Goal: Transaction & Acquisition: Download file/media

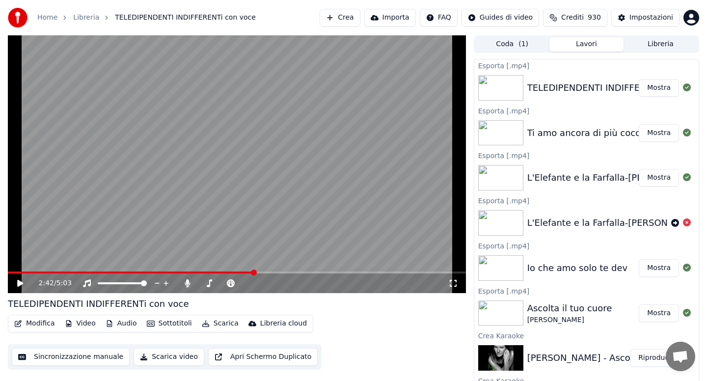
scroll to position [2, 0]
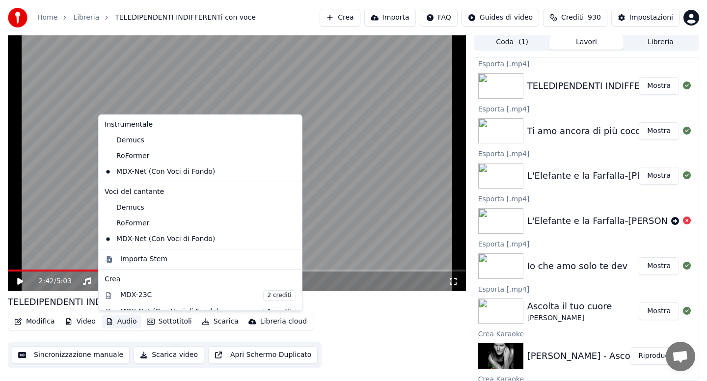
click at [122, 322] on button "Audio" at bounding box center [121, 322] width 39 height 14
click at [140, 263] on div "Importa Stem" at bounding box center [143, 259] width 47 height 10
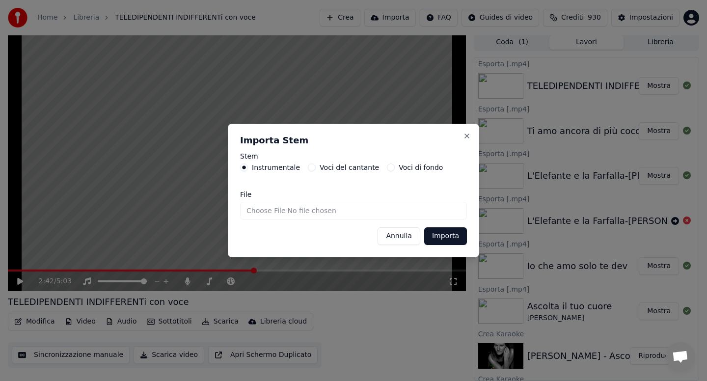
click at [261, 213] on input "File" at bounding box center [353, 211] width 227 height 18
type input "**********"
click at [447, 235] on button "Importa" at bounding box center [445, 236] width 43 height 18
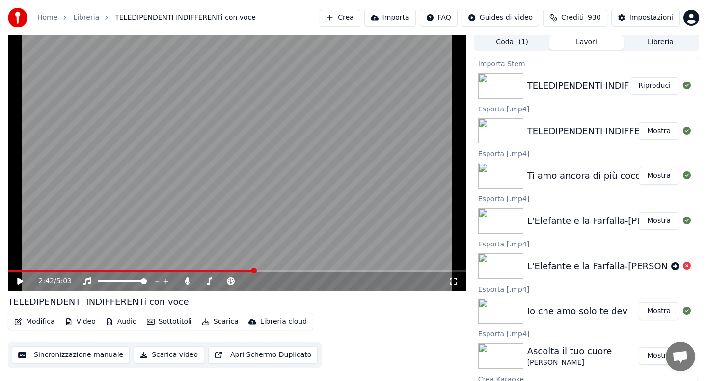
click at [11, 270] on span at bounding box center [131, 271] width 246 height 2
click at [18, 281] on icon at bounding box center [20, 281] width 6 height 7
click at [126, 325] on button "Audio" at bounding box center [121, 322] width 39 height 14
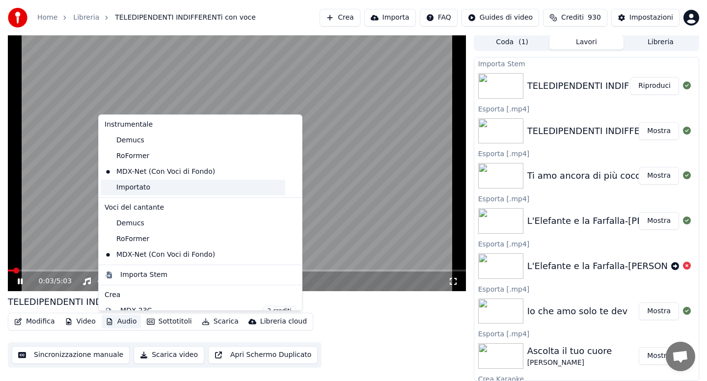
click at [133, 190] on div "Importato" at bounding box center [193, 188] width 185 height 16
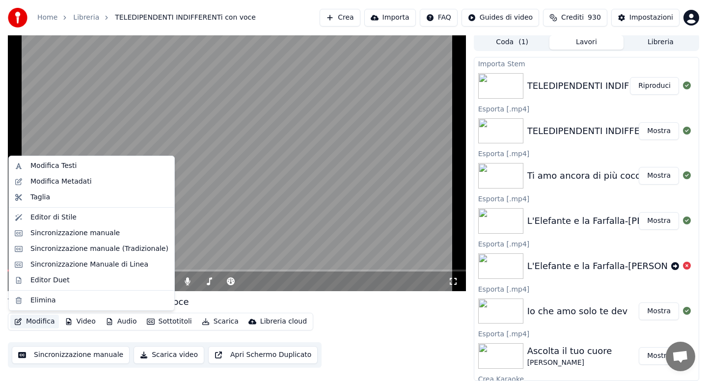
click at [33, 323] on button "Modifica" at bounding box center [34, 322] width 49 height 14
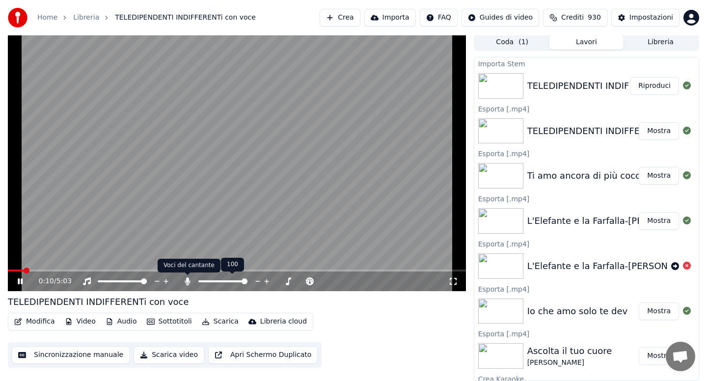
click at [184, 284] on icon at bounding box center [188, 282] width 10 height 8
click at [188, 281] on icon at bounding box center [188, 282] width 10 height 8
click at [188, 281] on icon at bounding box center [187, 282] width 5 height 8
click at [11, 270] on span at bounding box center [42, 271] width 68 height 2
click at [20, 281] on icon at bounding box center [27, 282] width 23 height 8
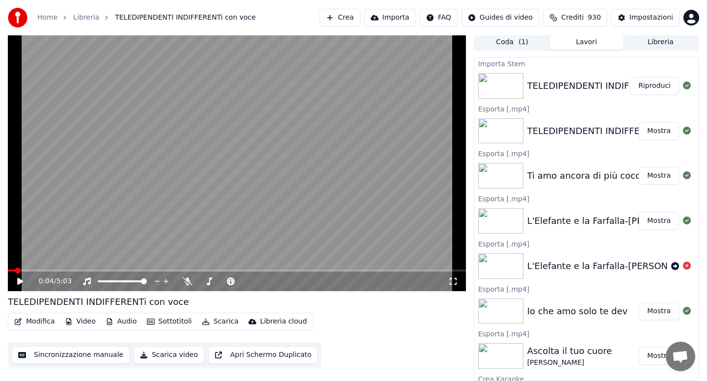
click at [33, 320] on button "Modifica" at bounding box center [34, 322] width 49 height 14
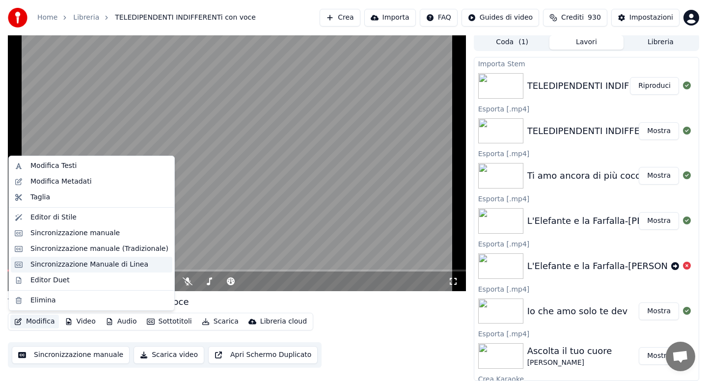
click at [77, 262] on div "Sincronizzazione Manuale di Linea" at bounding box center [89, 265] width 118 height 10
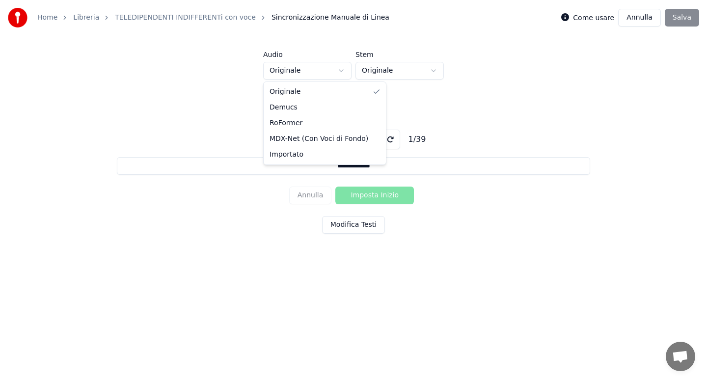
click at [342, 70] on html "**********" at bounding box center [353, 148] width 707 height 296
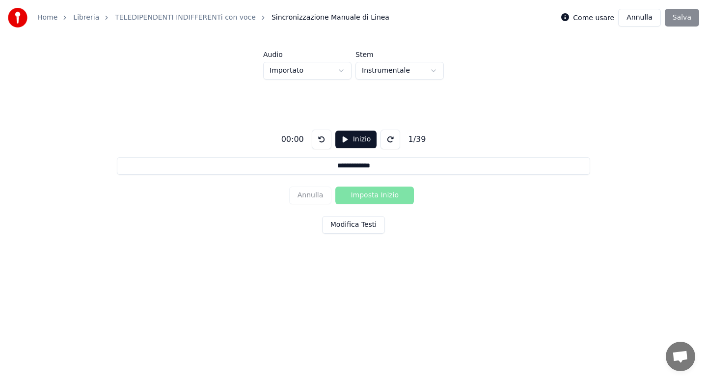
click at [357, 139] on button "Inizio" at bounding box center [357, 140] width 42 height 18
click at [362, 195] on button "Imposta Inizio" at bounding box center [375, 196] width 79 height 18
click at [362, 195] on button "Imposta Fine" at bounding box center [375, 196] width 79 height 18
click at [362, 195] on button "Imposta Inizio" at bounding box center [375, 196] width 79 height 18
click at [362, 195] on button "Imposta Fine" at bounding box center [375, 196] width 79 height 18
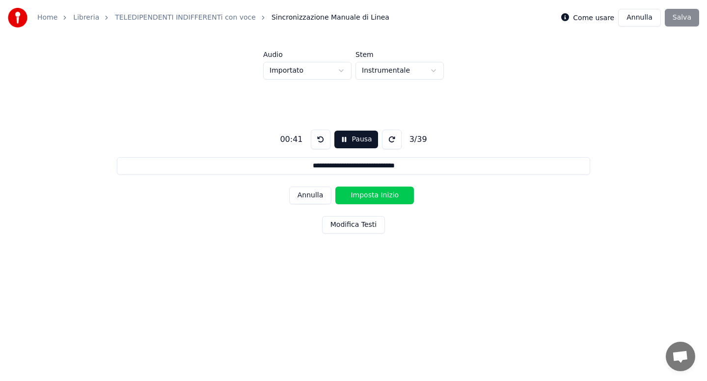
click at [362, 195] on button "Imposta Inizio" at bounding box center [375, 196] width 79 height 18
click at [362, 195] on button "Imposta Fine" at bounding box center [375, 196] width 79 height 18
click at [362, 195] on button "Imposta Inizio" at bounding box center [375, 196] width 79 height 18
click at [362, 195] on button "Imposta Fine" at bounding box center [375, 196] width 79 height 18
click at [362, 195] on button "Imposta Inizio" at bounding box center [375, 196] width 79 height 18
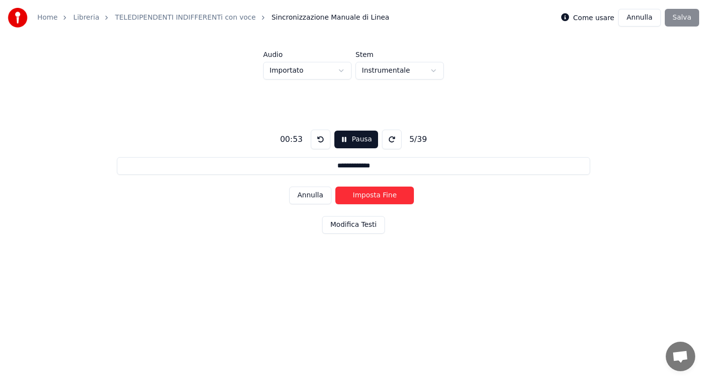
click at [362, 195] on button "Imposta Fine" at bounding box center [375, 196] width 79 height 18
click at [362, 195] on button "Imposta Inizio" at bounding box center [375, 196] width 79 height 18
click at [362, 195] on button "Imposta Fine" at bounding box center [375, 196] width 79 height 18
click at [362, 195] on button "Imposta Inizio" at bounding box center [375, 196] width 79 height 18
click at [362, 195] on button "Imposta Fine" at bounding box center [375, 196] width 79 height 18
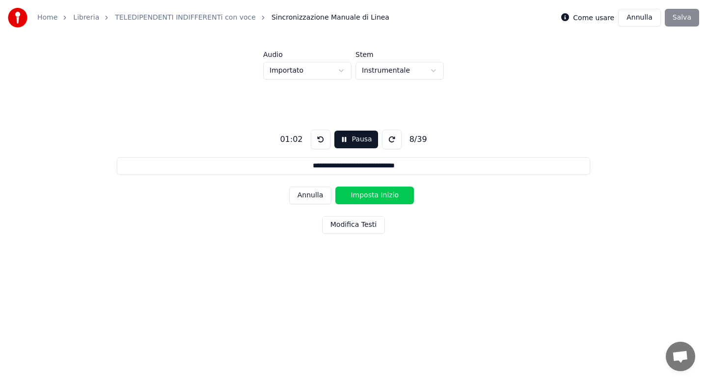
click at [362, 195] on button "Imposta Inizio" at bounding box center [375, 196] width 79 height 18
click at [362, 195] on button "Imposta Fine" at bounding box center [375, 196] width 79 height 18
click at [362, 195] on button "Imposta Inizio" at bounding box center [375, 196] width 79 height 18
click at [362, 195] on button "Imposta Fine" at bounding box center [375, 196] width 79 height 18
click at [362, 195] on button "Imposta Inizio" at bounding box center [375, 196] width 79 height 18
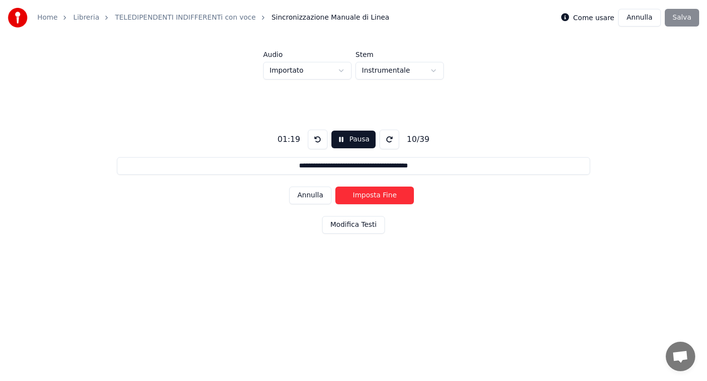
click at [362, 195] on button "Imposta Fine" at bounding box center [375, 196] width 79 height 18
click at [362, 195] on button "Imposta Inizio" at bounding box center [375, 196] width 79 height 18
click at [362, 195] on button "Imposta Fine" at bounding box center [375, 196] width 79 height 18
click at [362, 195] on button "Imposta Inizio" at bounding box center [375, 196] width 79 height 18
click at [362, 195] on button "Imposta Fine" at bounding box center [375, 196] width 79 height 18
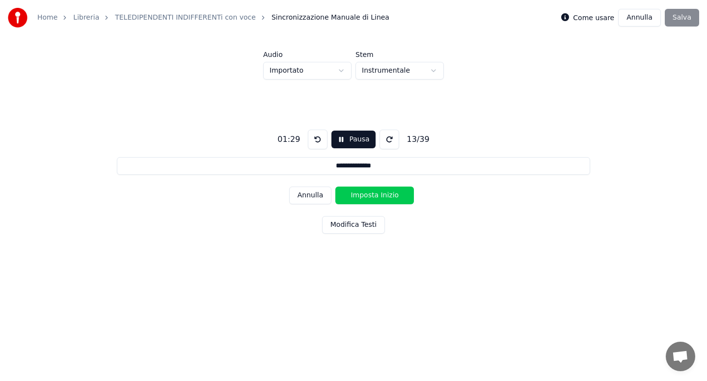
click at [362, 195] on button "Imposta Inizio" at bounding box center [375, 196] width 79 height 18
click at [362, 195] on button "Imposta Fine" at bounding box center [375, 196] width 79 height 18
click at [362, 195] on button "Imposta Inizio" at bounding box center [375, 196] width 79 height 18
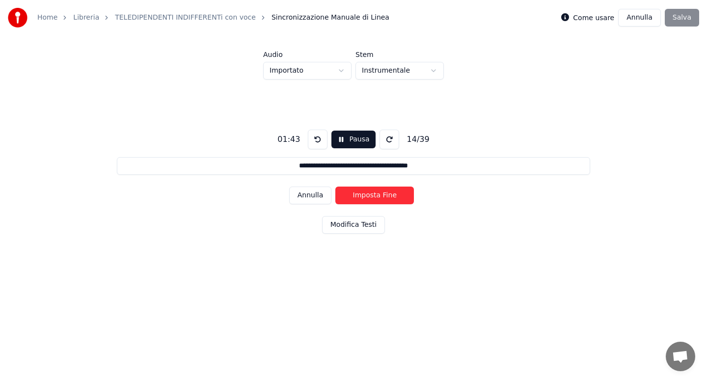
click at [362, 195] on button "Imposta Fine" at bounding box center [375, 196] width 79 height 18
click at [362, 195] on button "Imposta Inizio" at bounding box center [375, 196] width 79 height 18
click at [362, 195] on button "Imposta Fine" at bounding box center [375, 196] width 79 height 18
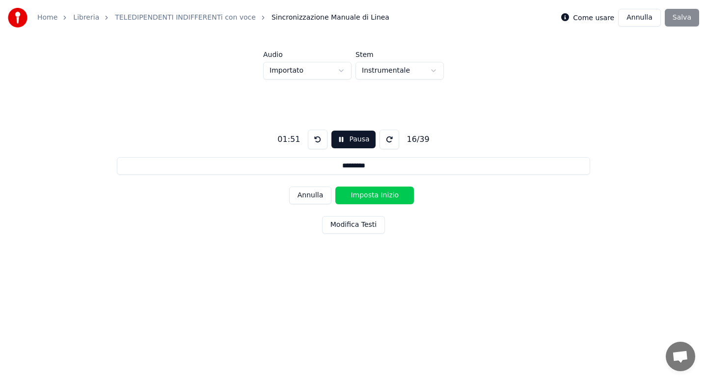
click at [362, 195] on button "Imposta Inizio" at bounding box center [375, 196] width 79 height 18
click at [362, 195] on button "Imposta Fine" at bounding box center [375, 196] width 79 height 18
click at [362, 195] on button "Imposta Inizio" at bounding box center [375, 196] width 79 height 18
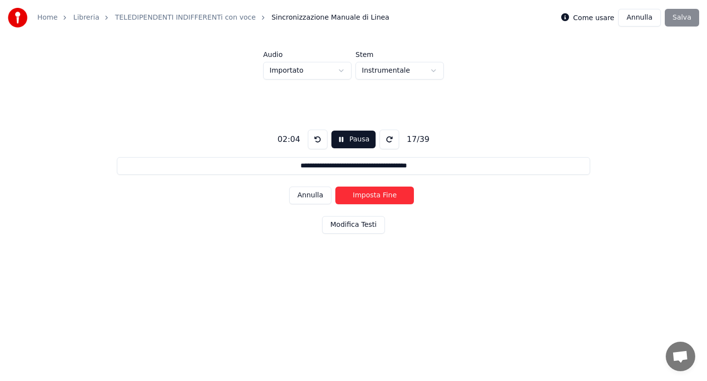
click at [362, 195] on button "Imposta Fine" at bounding box center [375, 196] width 79 height 18
click at [362, 195] on button "Imposta Inizio" at bounding box center [375, 196] width 79 height 18
click at [362, 195] on button "Imposta Fine" at bounding box center [375, 196] width 79 height 18
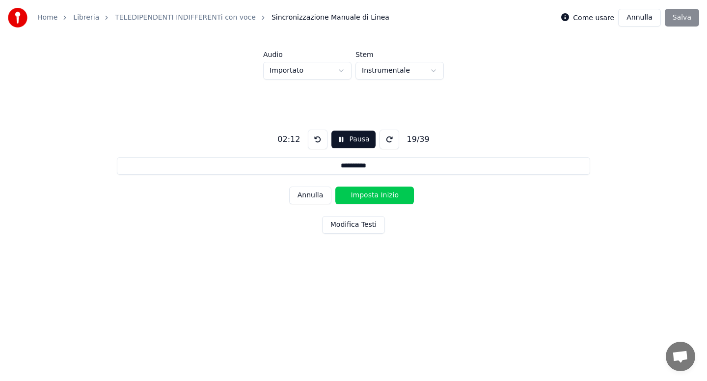
click at [362, 195] on button "Imposta Inizio" at bounding box center [375, 196] width 79 height 18
click at [362, 195] on button "Imposta Fine" at bounding box center [375, 196] width 79 height 18
click at [362, 195] on button "Imposta Inizio" at bounding box center [375, 196] width 79 height 18
click at [362, 195] on button "Imposta Fine" at bounding box center [375, 196] width 79 height 18
click at [362, 195] on button "Imposta Inizio" at bounding box center [375, 196] width 79 height 18
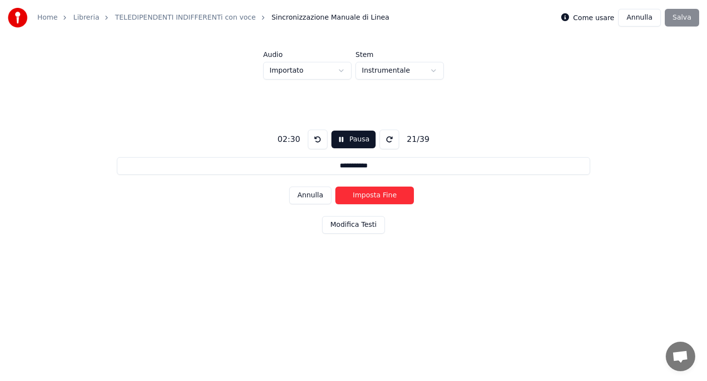
click at [362, 195] on button "Imposta Fine" at bounding box center [375, 196] width 79 height 18
click at [362, 195] on button "Imposta Inizio" at bounding box center [375, 196] width 79 height 18
click at [362, 195] on button "Imposta Fine" at bounding box center [375, 196] width 79 height 18
click at [362, 195] on button "Imposta Inizio" at bounding box center [375, 196] width 79 height 18
click at [362, 195] on button "Imposta Fine" at bounding box center [375, 196] width 79 height 18
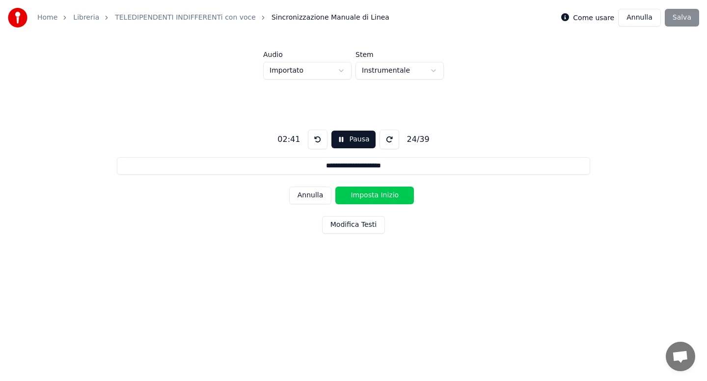
click at [362, 195] on button "Imposta Inizio" at bounding box center [375, 196] width 79 height 18
click at [362, 195] on button "Imposta Fine" at bounding box center [375, 196] width 79 height 18
click at [362, 195] on button "Imposta Inizio" at bounding box center [375, 196] width 79 height 18
click at [362, 195] on button "Imposta Fine" at bounding box center [375, 196] width 79 height 18
click at [362, 195] on button "Imposta Inizio" at bounding box center [375, 196] width 79 height 18
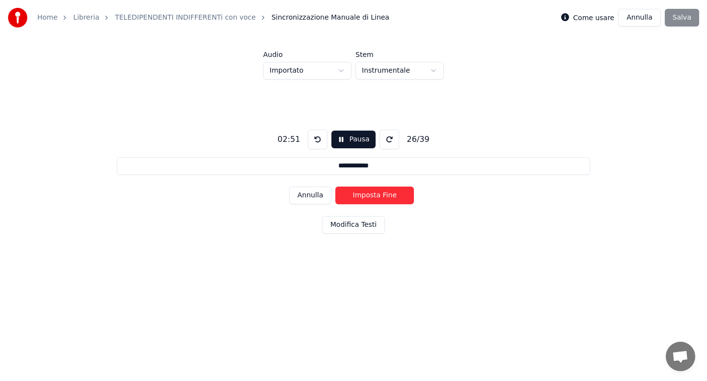
click at [362, 195] on button "Imposta Fine" at bounding box center [375, 196] width 79 height 18
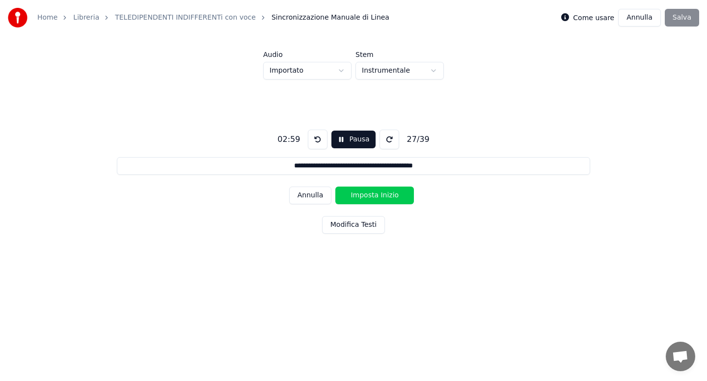
click at [362, 195] on button "Imposta Inizio" at bounding box center [375, 196] width 79 height 18
click at [362, 195] on button "Imposta Fine" at bounding box center [375, 196] width 79 height 18
click at [362, 195] on button "Imposta Inizio" at bounding box center [375, 196] width 79 height 18
click at [362, 195] on button "Imposta Fine" at bounding box center [375, 196] width 79 height 18
click at [362, 195] on button "Imposta Inizio" at bounding box center [375, 196] width 79 height 18
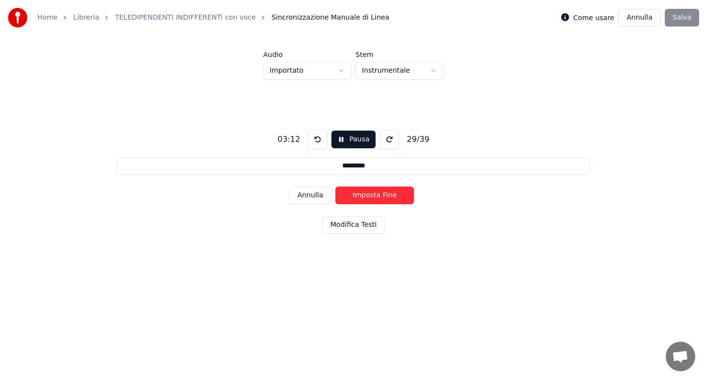
click at [362, 195] on button "Imposta Fine" at bounding box center [375, 196] width 79 height 18
click at [362, 195] on button "Imposta Inizio" at bounding box center [375, 196] width 79 height 18
click at [362, 195] on button "Imposta Fine" at bounding box center [375, 196] width 79 height 18
click at [362, 195] on button "Imposta Inizio" at bounding box center [375, 196] width 79 height 18
click at [362, 195] on button "Imposta Fine" at bounding box center [375, 196] width 79 height 18
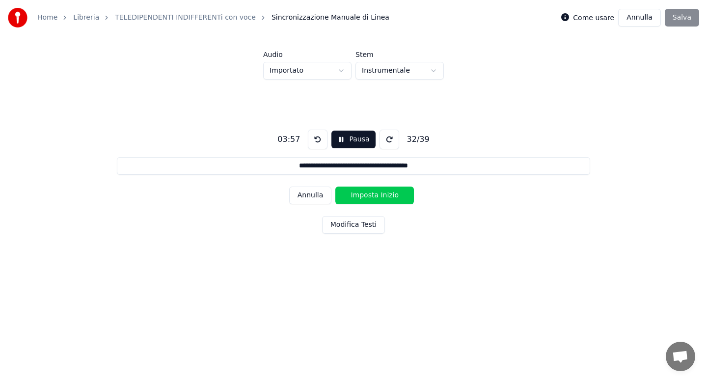
click at [362, 195] on button "Imposta Inizio" at bounding box center [375, 196] width 79 height 18
click at [362, 195] on button "Imposta Fine" at bounding box center [375, 196] width 79 height 18
click at [362, 195] on button "Imposta Inizio" at bounding box center [375, 196] width 79 height 18
click at [362, 195] on button "Imposta Fine" at bounding box center [375, 196] width 79 height 18
click at [362, 195] on button "Imposta Inizio" at bounding box center [375, 196] width 79 height 18
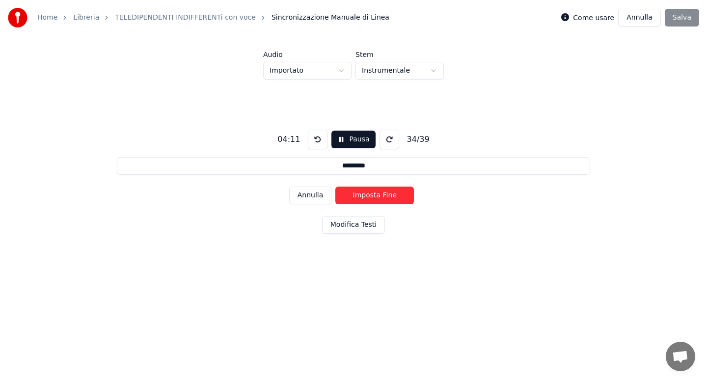
click at [362, 195] on button "Imposta Fine" at bounding box center [375, 196] width 79 height 18
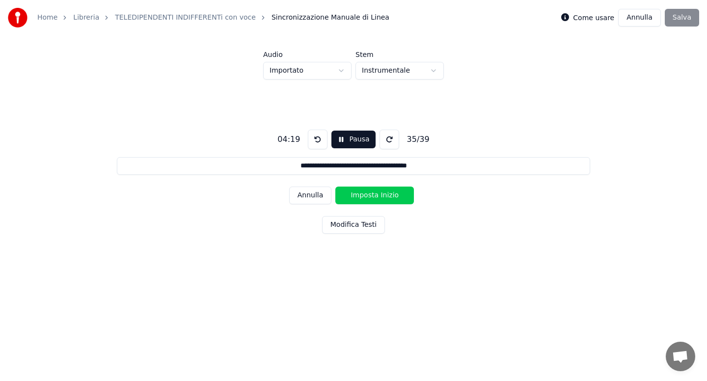
click at [362, 195] on button "Imposta Inizio" at bounding box center [375, 196] width 79 height 18
click at [362, 195] on button "Imposta Fine" at bounding box center [375, 196] width 79 height 18
click at [362, 195] on button "Imposta Inizio" at bounding box center [375, 196] width 79 height 18
click at [362, 195] on button "Imposta Fine" at bounding box center [375, 196] width 79 height 18
click at [362, 195] on button "Imposta Inizio" at bounding box center [375, 196] width 79 height 18
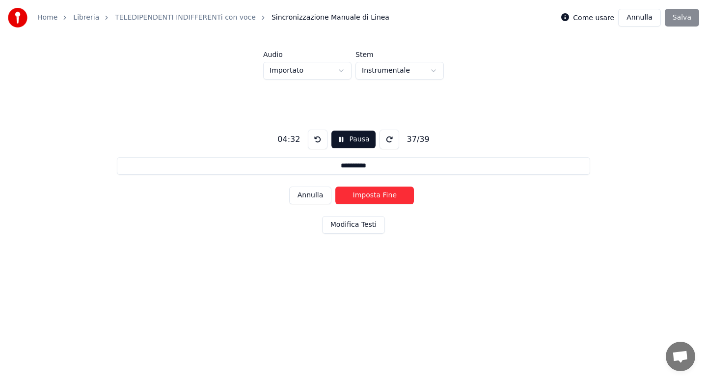
click at [362, 195] on button "Imposta Fine" at bounding box center [375, 196] width 79 height 18
click at [362, 195] on button "Imposta Inizio" at bounding box center [375, 196] width 79 height 18
click at [362, 195] on button "Imposta Fine" at bounding box center [375, 196] width 79 height 18
type input "**********"
click at [362, 195] on button "Imposta Inizio" at bounding box center [375, 196] width 79 height 18
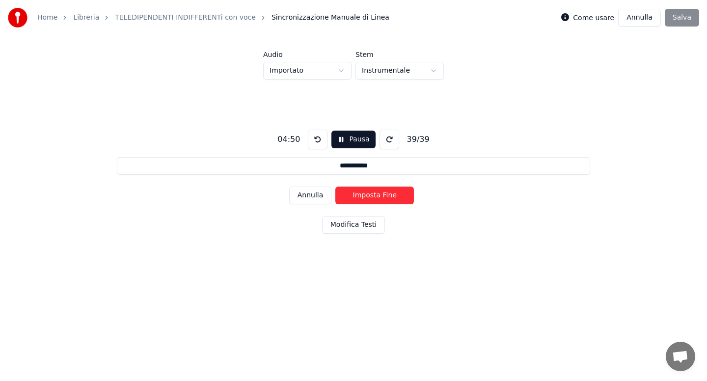
click at [362, 195] on button "Imposta Fine" at bounding box center [375, 196] width 79 height 18
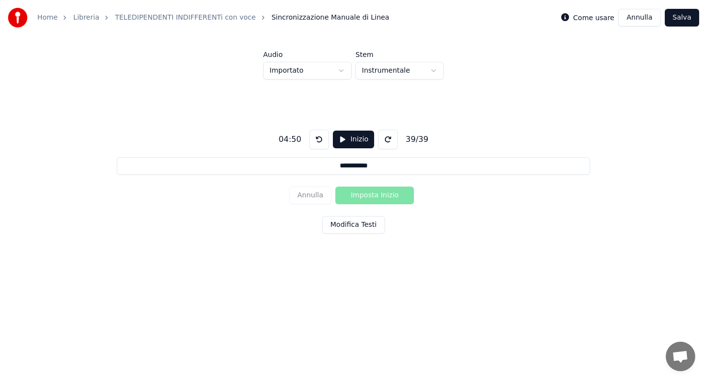
click at [677, 23] on button "Salva" at bounding box center [682, 18] width 34 height 18
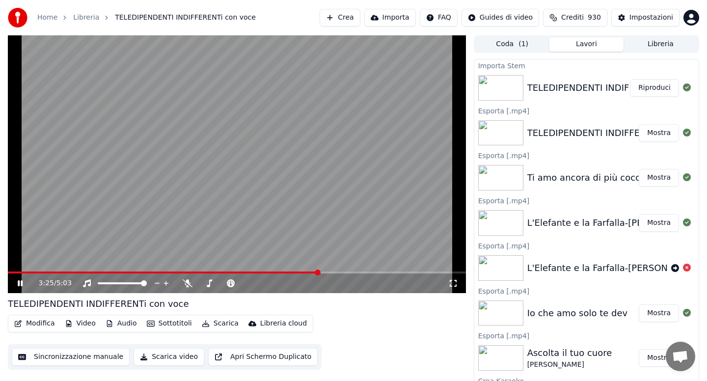
click at [42, 326] on button "Modifica" at bounding box center [34, 324] width 49 height 14
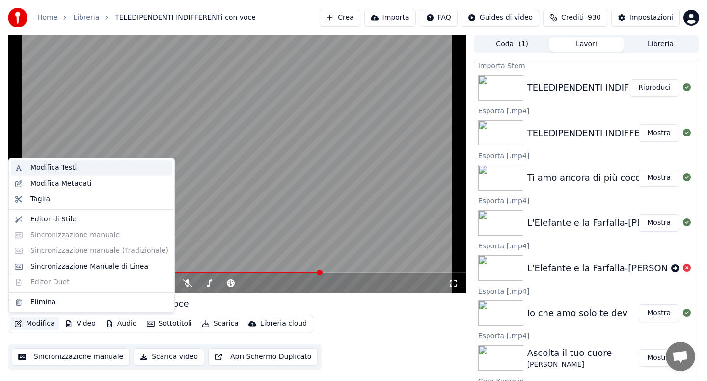
click at [59, 169] on div "Modifica Testi" at bounding box center [53, 168] width 46 height 10
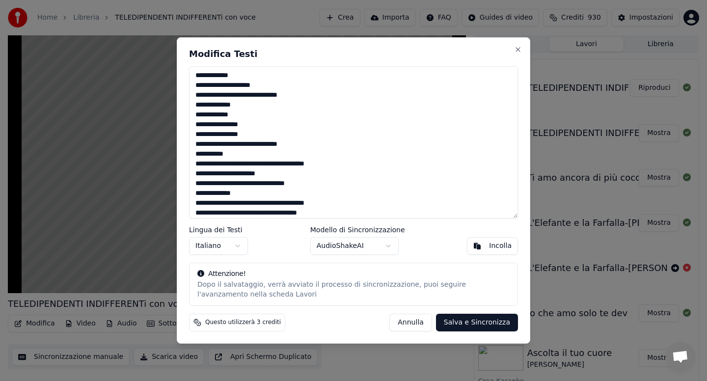
click at [338, 162] on textarea "**********" at bounding box center [353, 142] width 329 height 152
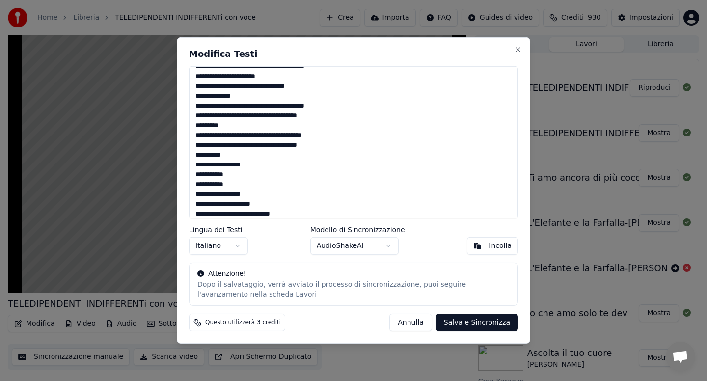
scroll to position [178, 0]
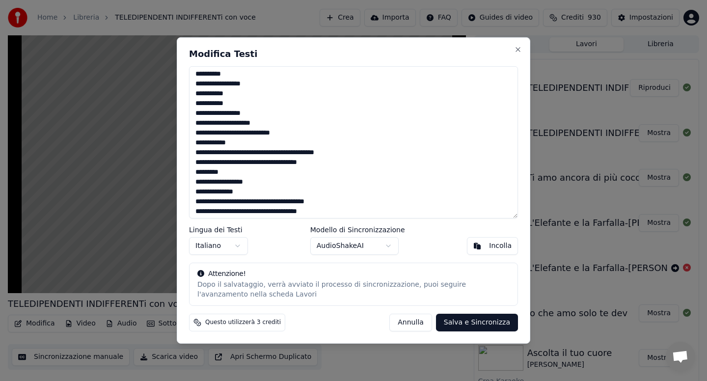
click at [273, 152] on textarea "**********" at bounding box center [353, 142] width 329 height 152
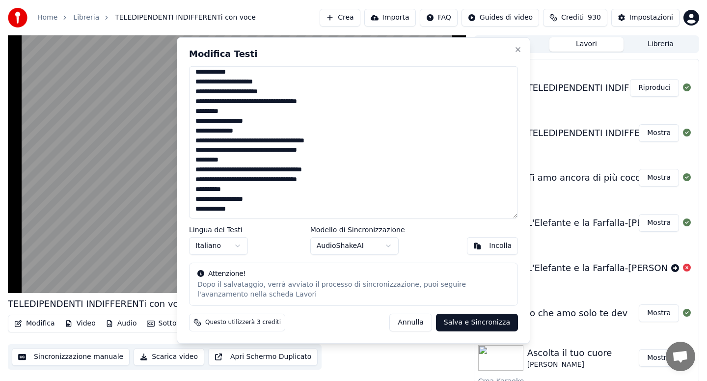
type textarea "**********"
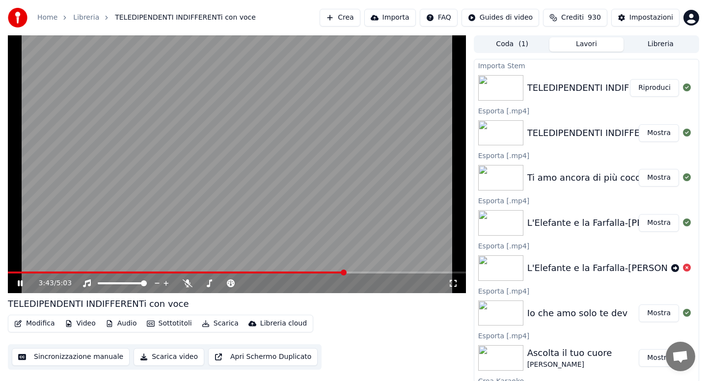
click at [39, 321] on button "Modifica" at bounding box center [34, 324] width 49 height 14
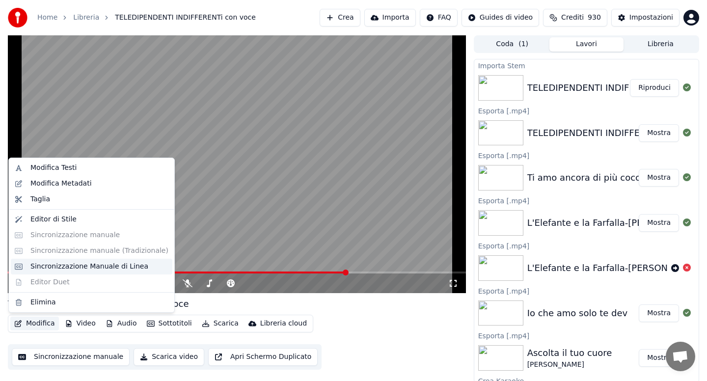
click at [76, 262] on div "Sincronizzazione Manuale di Linea" at bounding box center [89, 267] width 118 height 10
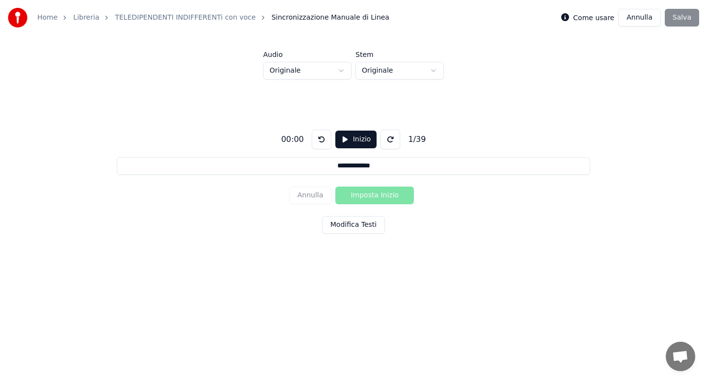
click at [356, 228] on button "Modifica Testi" at bounding box center [353, 225] width 63 height 18
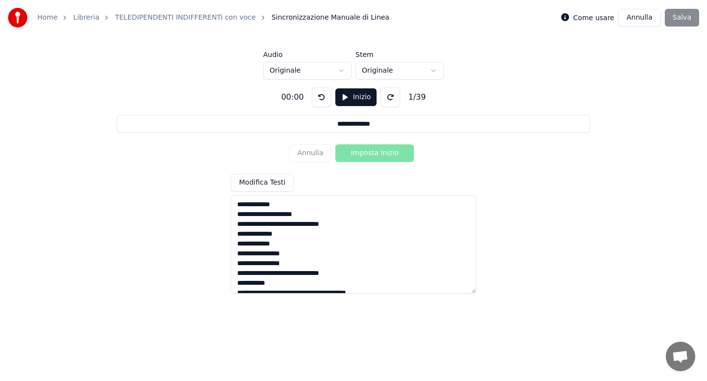
click at [356, 224] on textarea "**********" at bounding box center [354, 245] width 246 height 98
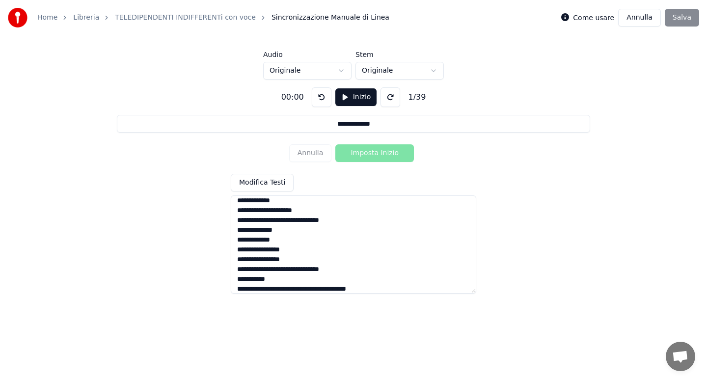
scroll to position [58, 0]
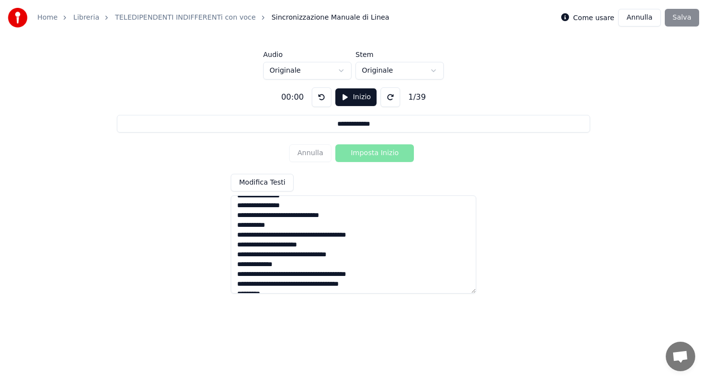
click at [311, 235] on textarea "**********" at bounding box center [354, 245] width 246 height 98
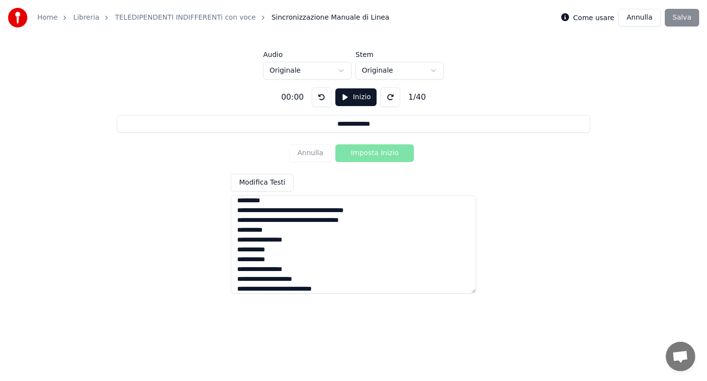
scroll to position [215, 0]
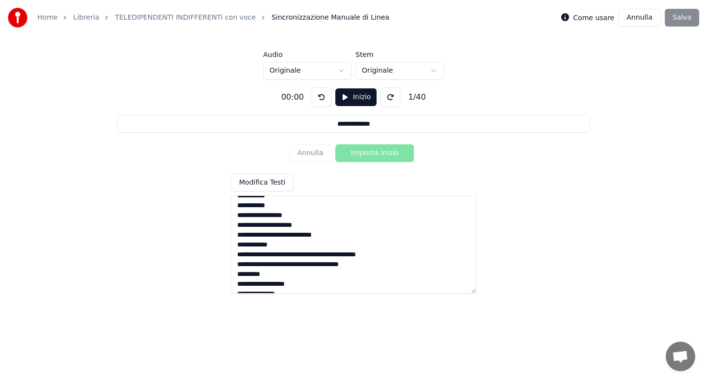
click at [312, 256] on textarea "**********" at bounding box center [354, 245] width 246 height 98
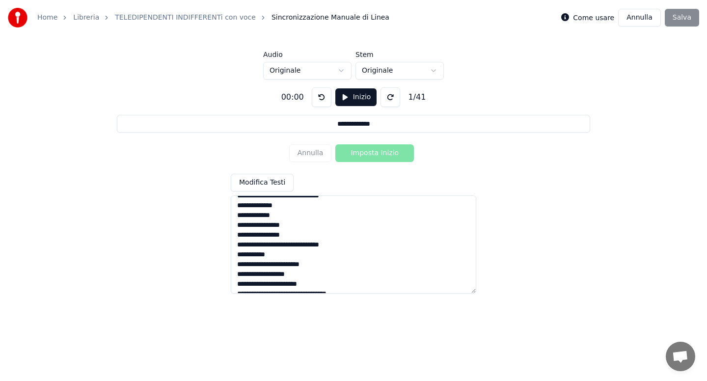
scroll to position [0, 0]
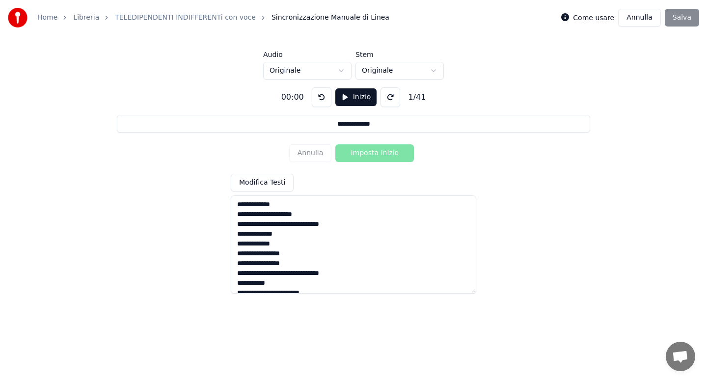
type textarea "**********"
click at [342, 74] on html "**********" at bounding box center [353, 148] width 707 height 296
click at [355, 98] on button "Inizio" at bounding box center [357, 97] width 42 height 18
click at [365, 154] on button "Imposta Inizio" at bounding box center [375, 153] width 79 height 18
click at [365, 154] on button "Imposta Fine" at bounding box center [375, 153] width 79 height 18
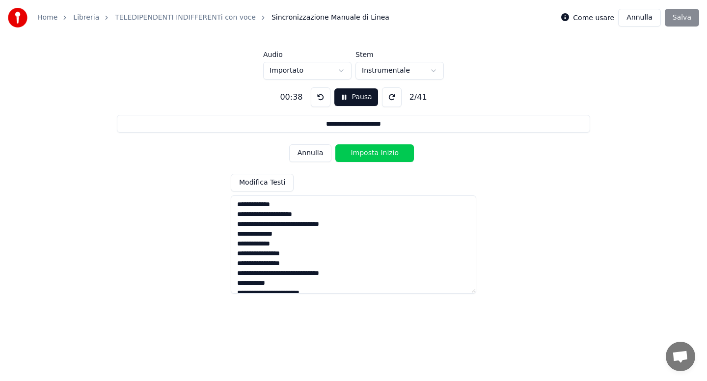
click at [365, 154] on button "Imposta Inizio" at bounding box center [375, 153] width 79 height 18
click at [365, 154] on button "Imposta Fine" at bounding box center [375, 153] width 79 height 18
click at [365, 154] on button "Imposta Inizio" at bounding box center [375, 153] width 79 height 18
click at [365, 154] on button "Imposta Fine" at bounding box center [375, 153] width 79 height 18
click at [365, 154] on button "Imposta Inizio" at bounding box center [375, 153] width 79 height 18
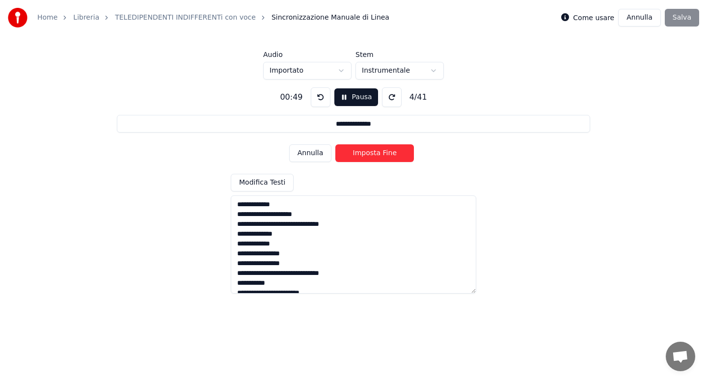
click at [365, 154] on button "Imposta Fine" at bounding box center [375, 153] width 79 height 18
click at [365, 154] on button "Imposta Inizio" at bounding box center [375, 153] width 79 height 18
click at [365, 154] on button "Imposta Fine" at bounding box center [375, 153] width 79 height 18
click at [365, 154] on button "Imposta Inizio" at bounding box center [375, 153] width 79 height 18
click at [365, 154] on button "Imposta Fine" at bounding box center [375, 153] width 79 height 18
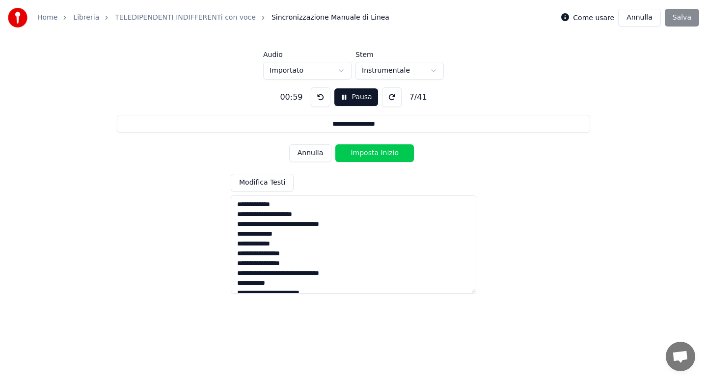
click at [365, 154] on button "Imposta Inizio" at bounding box center [375, 153] width 79 height 18
click at [365, 154] on button "Imposta Fine" at bounding box center [375, 153] width 79 height 18
click at [365, 154] on button "Imposta Inizio" at bounding box center [375, 153] width 79 height 18
click at [365, 154] on button "Imposta Fine" at bounding box center [375, 153] width 79 height 18
click at [365, 154] on button "Imposta Inizio" at bounding box center [375, 153] width 79 height 18
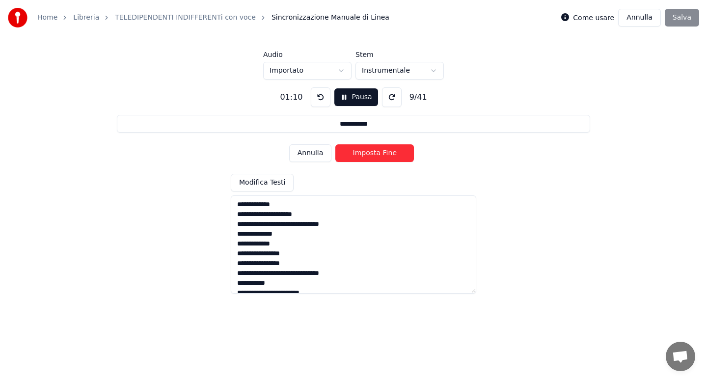
click at [365, 154] on button "Imposta Fine" at bounding box center [375, 153] width 79 height 18
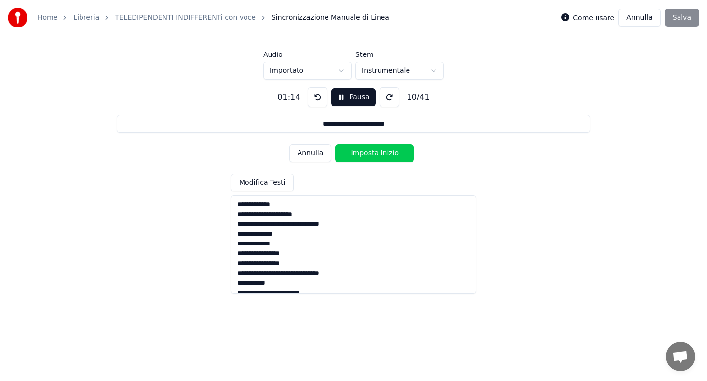
click at [365, 154] on button "Imposta Inizio" at bounding box center [375, 153] width 79 height 18
click at [365, 154] on button "Imposta Fine" at bounding box center [375, 153] width 79 height 18
click at [365, 154] on button "Imposta Inizio" at bounding box center [375, 153] width 79 height 18
click at [365, 154] on button "Imposta Fine" at bounding box center [375, 153] width 79 height 18
click at [365, 154] on button "Imposta Inizio" at bounding box center [375, 153] width 79 height 18
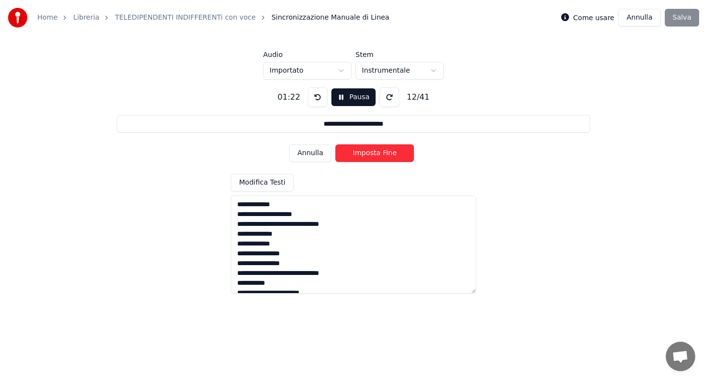
click at [365, 154] on button "Imposta Fine" at bounding box center [375, 153] width 79 height 18
click at [365, 154] on button "Imposta Inizio" at bounding box center [375, 153] width 79 height 18
click at [365, 154] on button "Imposta Fine" at bounding box center [375, 153] width 79 height 18
click at [365, 154] on button "Imposta Inizio" at bounding box center [375, 153] width 79 height 18
click at [365, 154] on button "Imposta Fine" at bounding box center [375, 153] width 79 height 18
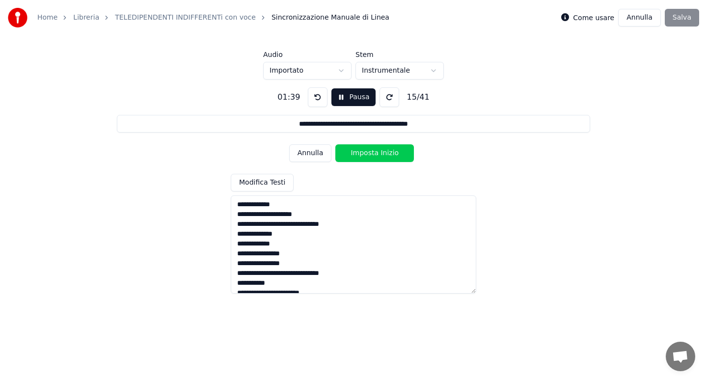
click at [365, 154] on button "Imposta Inizio" at bounding box center [375, 153] width 79 height 18
click at [365, 154] on button "Imposta Fine" at bounding box center [375, 153] width 79 height 18
click at [365, 154] on button "Imposta Inizio" at bounding box center [375, 153] width 79 height 18
click at [365, 154] on button "Imposta Fine" at bounding box center [375, 153] width 79 height 18
click at [365, 154] on button "Imposta Inizio" at bounding box center [375, 153] width 79 height 18
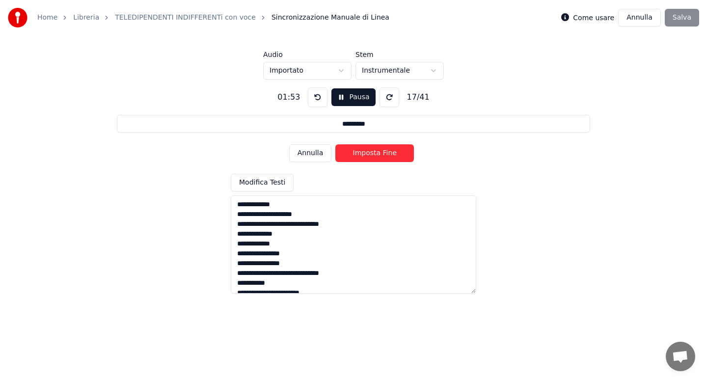
click at [365, 154] on button "Imposta Fine" at bounding box center [375, 153] width 79 height 18
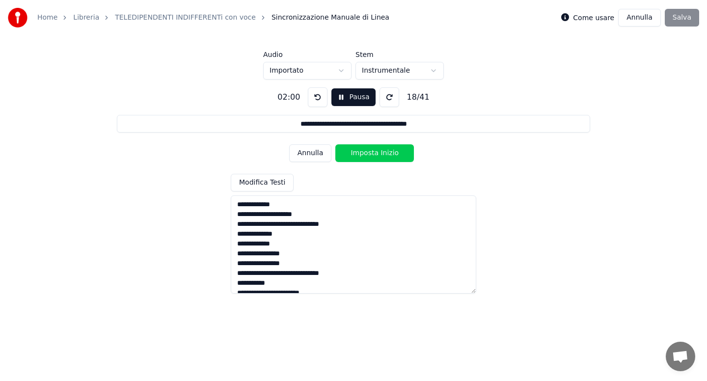
click at [365, 154] on button "Imposta Inizio" at bounding box center [375, 153] width 79 height 18
click at [365, 154] on button "Imposta Fine" at bounding box center [375, 153] width 79 height 18
click at [365, 154] on button "Imposta Inizio" at bounding box center [375, 153] width 79 height 18
click at [365, 154] on button "Imposta Fine" at bounding box center [375, 153] width 79 height 18
click at [365, 154] on button "Imposta Inizio" at bounding box center [375, 153] width 79 height 18
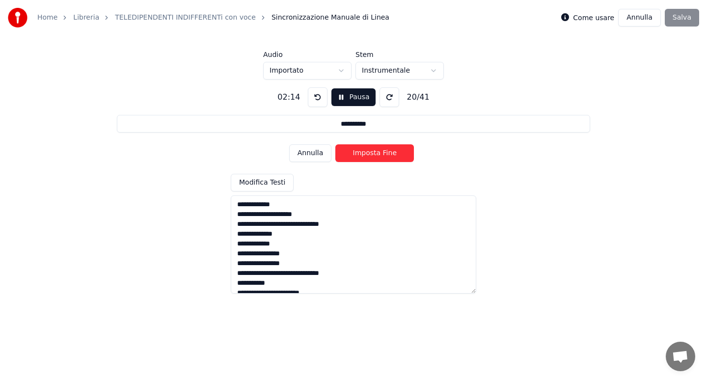
click at [365, 154] on button "Imposta Fine" at bounding box center [375, 153] width 79 height 18
click at [365, 154] on button "Imposta Inizio" at bounding box center [375, 153] width 79 height 18
click at [365, 154] on button "Imposta Fine" at bounding box center [375, 153] width 79 height 18
click at [365, 154] on button "Imposta Inizio" at bounding box center [375, 153] width 79 height 18
click at [365, 154] on button "Imposta Fine" at bounding box center [375, 153] width 79 height 18
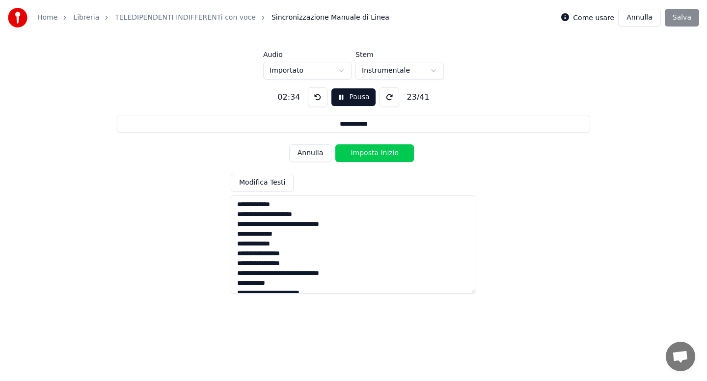
click at [365, 154] on button "Imposta Inizio" at bounding box center [375, 153] width 79 height 18
click at [365, 154] on button "Imposta Fine" at bounding box center [375, 153] width 79 height 18
click at [365, 154] on button "Imposta Inizio" at bounding box center [375, 153] width 79 height 18
click at [365, 154] on button "Imposta Fine" at bounding box center [375, 153] width 79 height 18
click at [365, 154] on button "Imposta Inizio" at bounding box center [375, 153] width 79 height 18
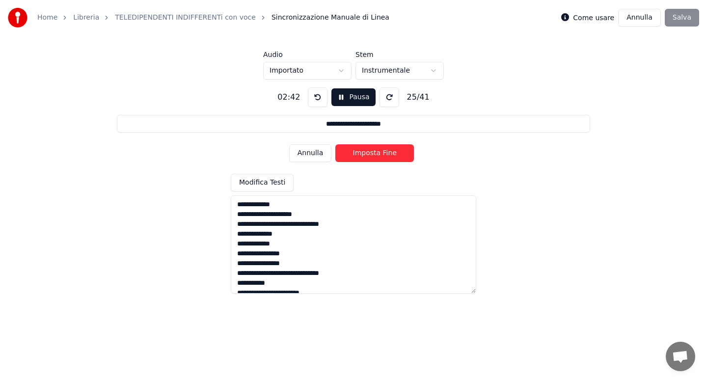
click at [365, 154] on button "Imposta Fine" at bounding box center [375, 153] width 79 height 18
click at [365, 154] on button "Imposta Inizio" at bounding box center [375, 153] width 79 height 18
click at [365, 154] on button "Imposta Fine" at bounding box center [375, 153] width 79 height 18
click at [365, 154] on button "Imposta Inizio" at bounding box center [375, 153] width 79 height 18
click at [365, 154] on button "Imposta Fine" at bounding box center [375, 153] width 79 height 18
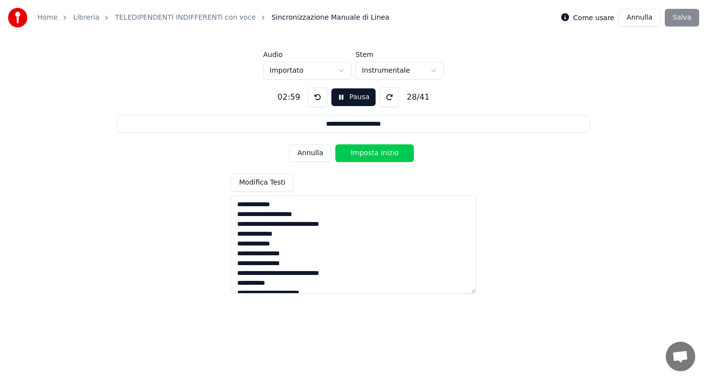
click at [365, 154] on button "Imposta Inizio" at bounding box center [375, 153] width 79 height 18
click at [365, 154] on button "Imposta Fine" at bounding box center [375, 153] width 79 height 18
click at [365, 154] on button "Imposta Inizio" at bounding box center [375, 153] width 79 height 18
click at [365, 154] on button "Imposta Fine" at bounding box center [375, 153] width 79 height 18
click at [365, 154] on button "Imposta Inizio" at bounding box center [375, 153] width 79 height 18
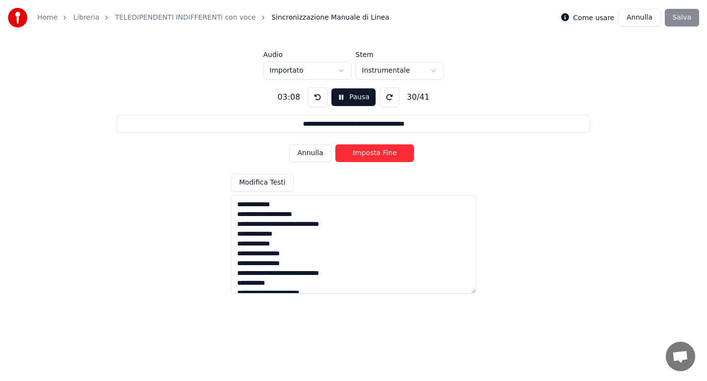
click at [365, 154] on button "Imposta Fine" at bounding box center [375, 153] width 79 height 18
click at [365, 154] on button "Imposta Inizio" at bounding box center [375, 153] width 79 height 18
click at [365, 154] on button "Imposta Fine" at bounding box center [375, 153] width 79 height 18
click at [365, 154] on button "Imposta Inizio" at bounding box center [375, 153] width 79 height 18
click at [365, 154] on button "Imposta Fine" at bounding box center [375, 153] width 79 height 18
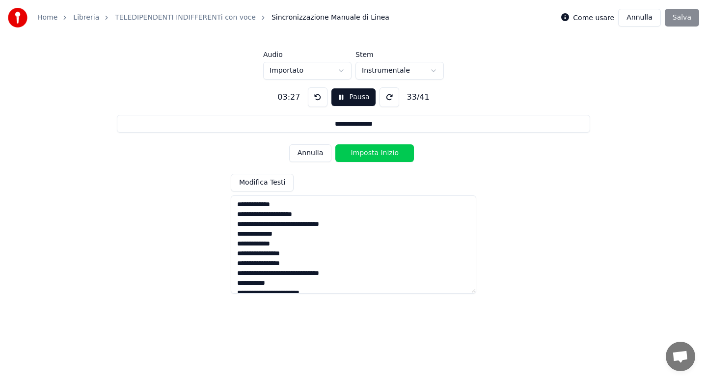
click at [365, 154] on button "Imposta Inizio" at bounding box center [375, 153] width 79 height 18
click at [365, 154] on button "Imposta Fine" at bounding box center [375, 153] width 79 height 18
click at [367, 153] on button "Imposta Inizio" at bounding box center [375, 153] width 79 height 18
click at [367, 153] on button "Imposta Fine" at bounding box center [375, 153] width 79 height 18
click at [367, 153] on button "Imposta Inizio" at bounding box center [375, 153] width 79 height 18
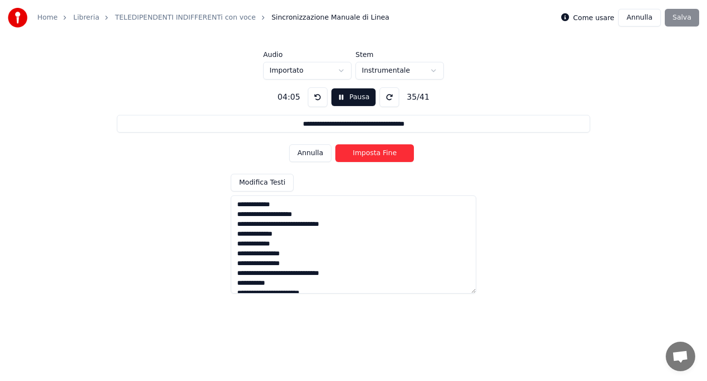
click at [367, 153] on button "Imposta Fine" at bounding box center [375, 153] width 79 height 18
click at [367, 153] on button "Imposta Inizio" at bounding box center [375, 153] width 79 height 18
click at [367, 153] on button "Imposta Fine" at bounding box center [375, 153] width 79 height 18
click at [367, 153] on button "Imposta Inizio" at bounding box center [375, 153] width 79 height 18
click at [367, 153] on button "Imposta Fine" at bounding box center [375, 153] width 79 height 18
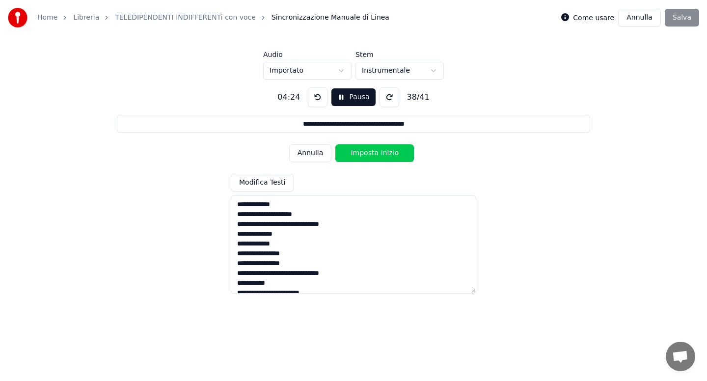
click at [367, 153] on button "Imposta Inizio" at bounding box center [375, 153] width 79 height 18
click at [367, 153] on button "Imposta Fine" at bounding box center [375, 153] width 79 height 18
click at [367, 153] on button "Imposta Inizio" at bounding box center [375, 153] width 79 height 18
click at [367, 153] on button "Imposta Fine" at bounding box center [375, 153] width 79 height 18
click at [367, 153] on button "Imposta Inizio" at bounding box center [375, 153] width 79 height 18
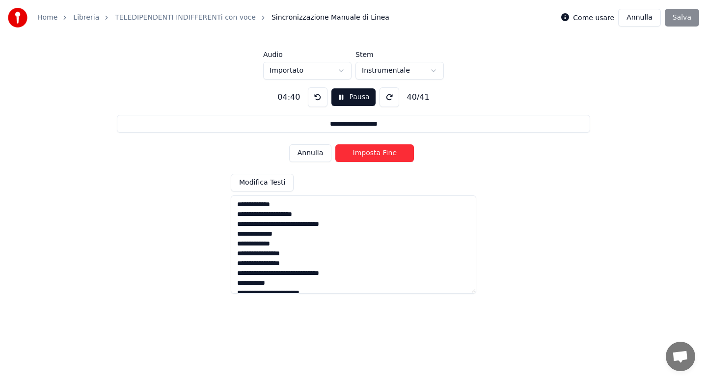
click at [367, 153] on button "Imposta Fine" at bounding box center [375, 153] width 79 height 18
type input "**********"
click at [367, 153] on button "Imposta Inizio" at bounding box center [375, 153] width 79 height 18
click at [367, 153] on button "Imposta Fine" at bounding box center [375, 153] width 79 height 18
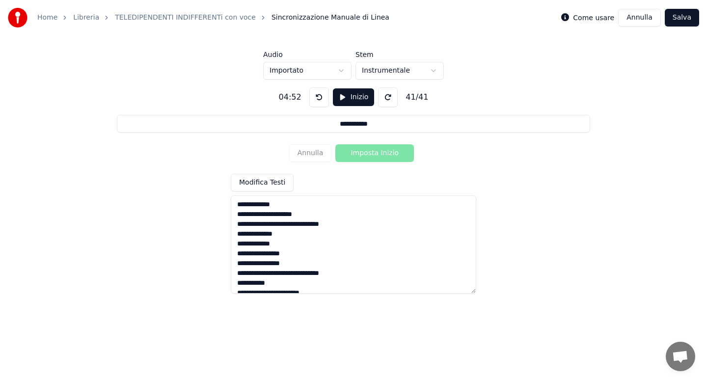
click at [675, 21] on button "Salva" at bounding box center [682, 18] width 34 height 18
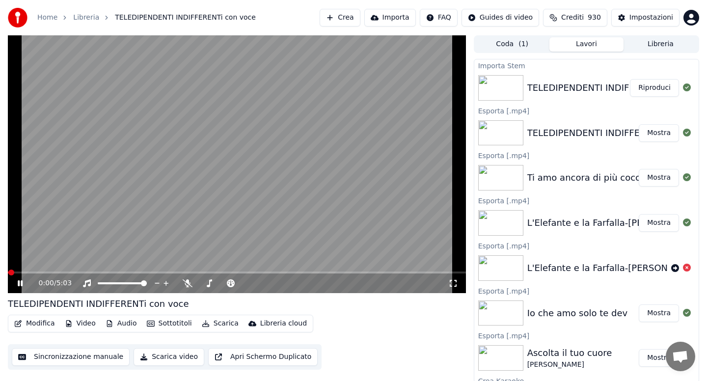
click at [43, 327] on button "Modifica" at bounding box center [34, 324] width 49 height 14
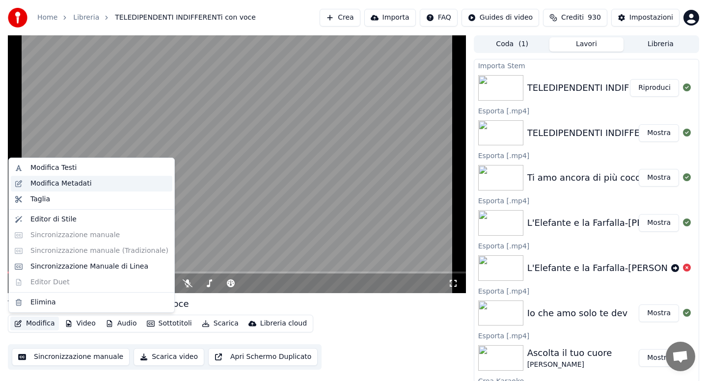
click at [85, 187] on div "Modifica Metadati" at bounding box center [60, 184] width 61 height 10
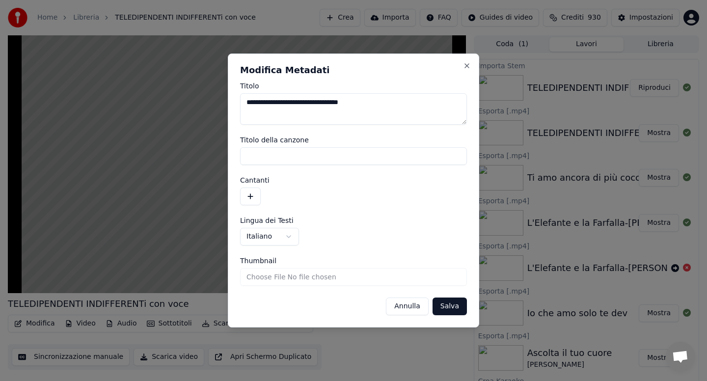
drag, startPoint x: 351, startPoint y: 104, endPoint x: 393, endPoint y: 106, distance: 42.8
click at [393, 106] on textarea "**********" at bounding box center [353, 108] width 227 height 31
type textarea "**********"
click at [454, 313] on button "Salva" at bounding box center [450, 307] width 34 height 18
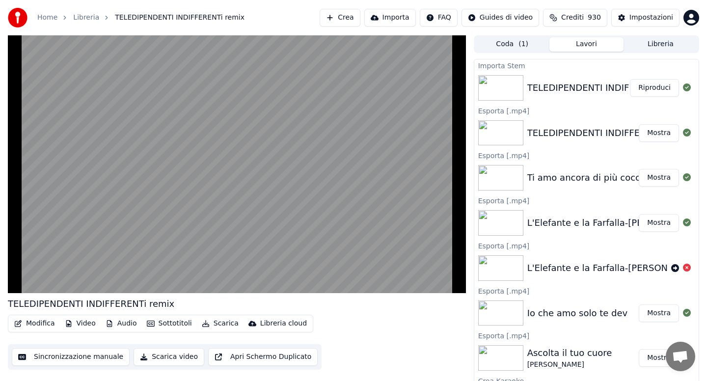
click at [230, 323] on button "Scarica" at bounding box center [220, 324] width 45 height 14
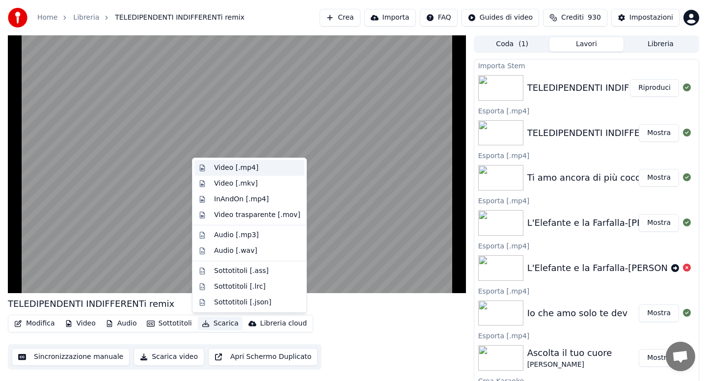
click at [240, 168] on div "Video [.mp4]" at bounding box center [236, 168] width 44 height 10
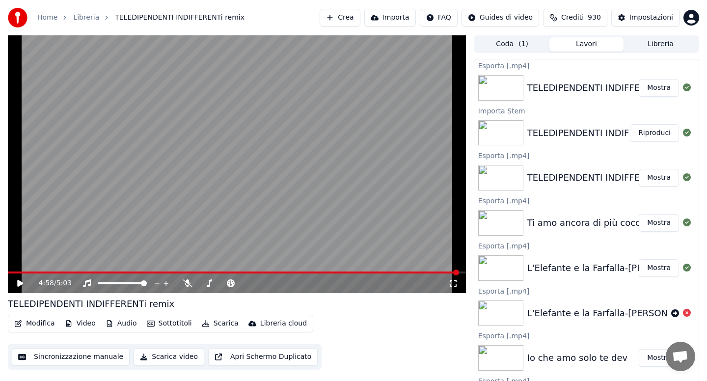
click at [648, 45] on button "Libreria" at bounding box center [661, 44] width 74 height 14
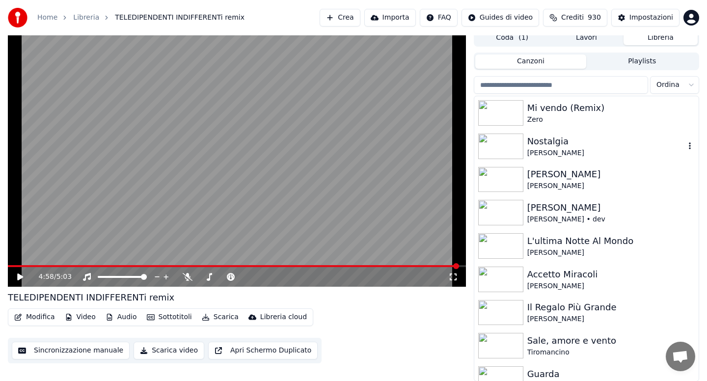
scroll to position [7, 0]
click at [692, 87] on html "Home Libreria TELEDIPENDENTI INDIFFERENTi remix Crea Importa FAQ Guides di vide…" at bounding box center [353, 183] width 707 height 381
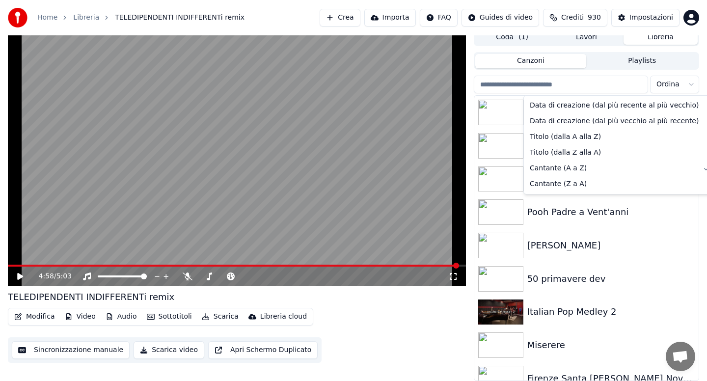
click at [558, 211] on html "Home Libreria TELEDIPENDENTI INDIFFERENTi remix Crea Importa FAQ Guides di vide…" at bounding box center [353, 183] width 707 height 381
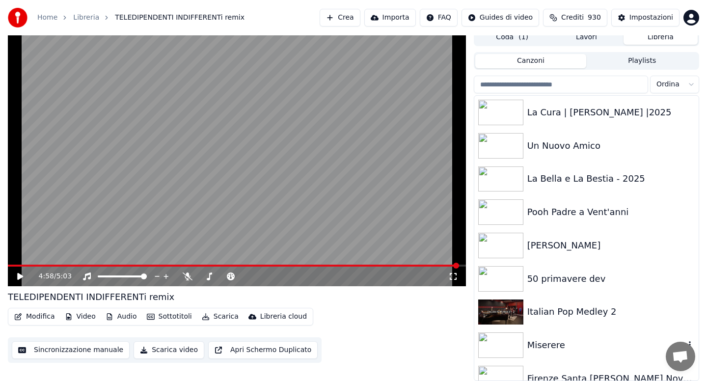
click at [544, 341] on div "Miserere" at bounding box center [607, 345] width 158 height 14
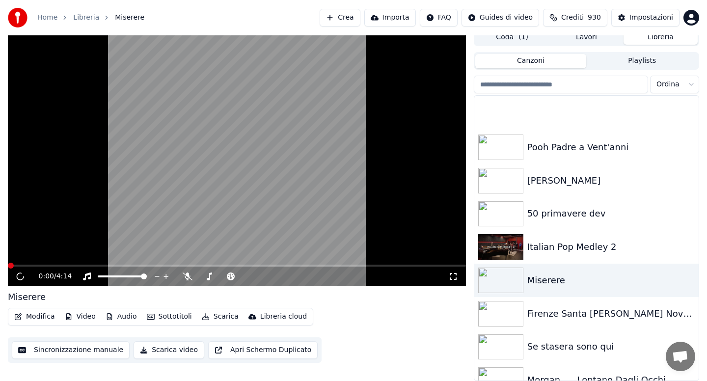
scroll to position [138, 0]
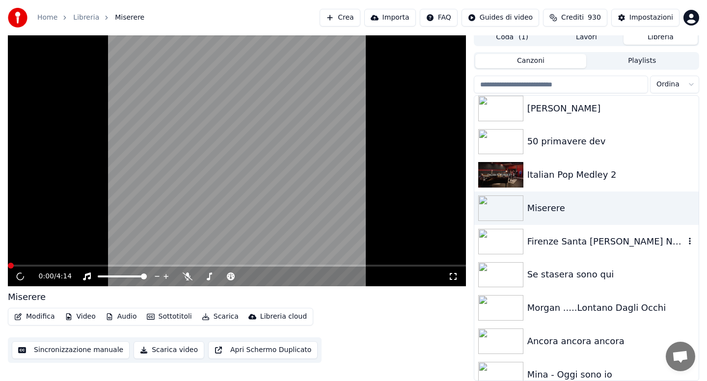
click at [564, 245] on div "Firenze Santa [PERSON_NAME] Novella" at bounding box center [607, 242] width 158 height 14
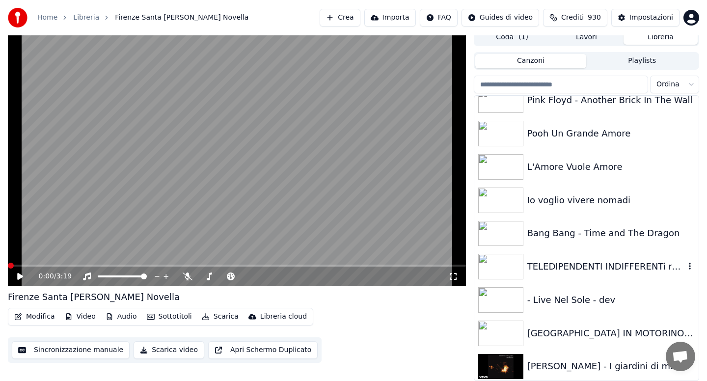
scroll to position [1395, 0]
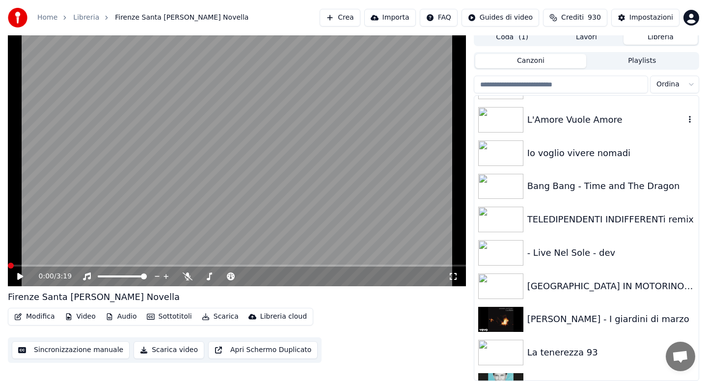
click at [546, 121] on div "L'Amore Vuole Amore" at bounding box center [607, 120] width 158 height 14
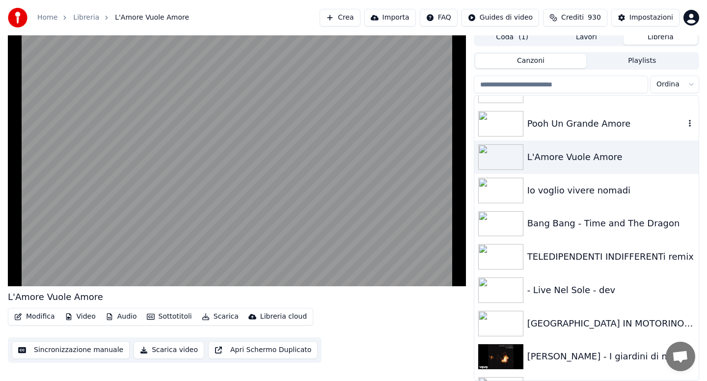
scroll to position [1356, 0]
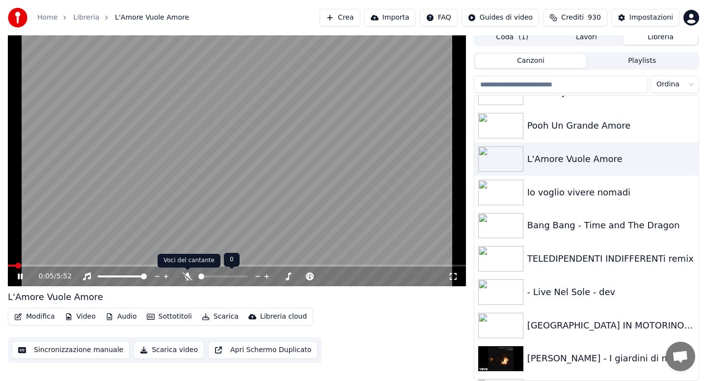
click at [189, 278] on icon at bounding box center [188, 277] width 10 height 8
click at [576, 189] on div "Io voglio vivere nomadi" at bounding box center [607, 193] width 158 height 14
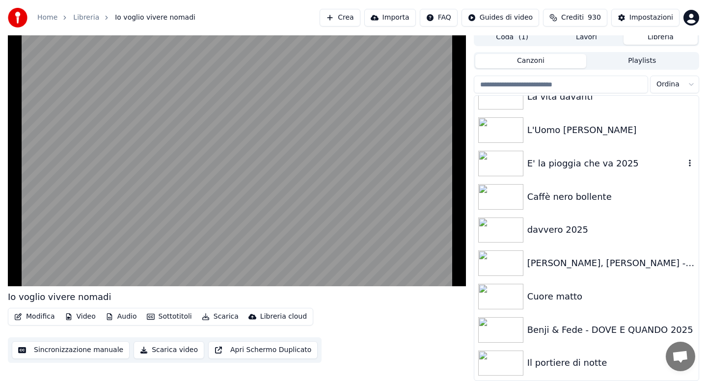
scroll to position [2220, 0]
click at [565, 128] on div "L'Uomo [PERSON_NAME]" at bounding box center [607, 130] width 158 height 14
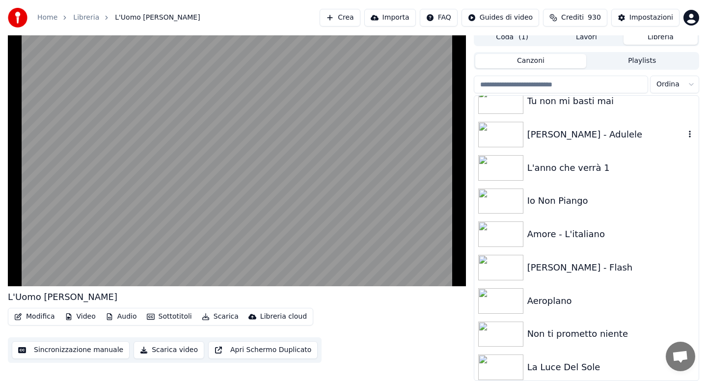
scroll to position [3301, 0]
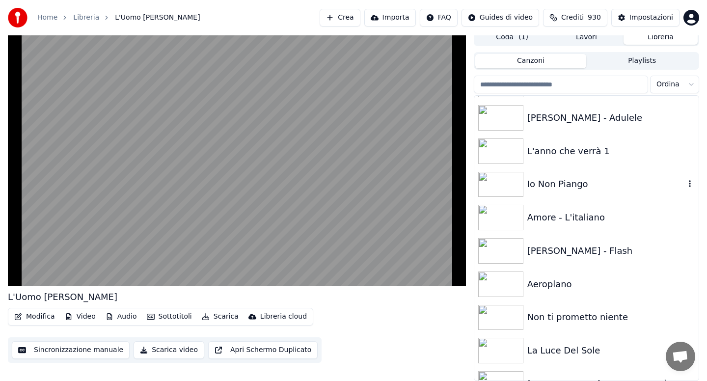
click at [552, 190] on div "Io Non Piango" at bounding box center [607, 184] width 158 height 14
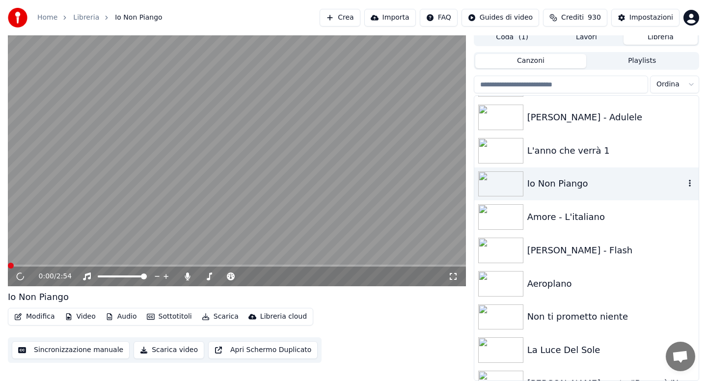
scroll to position [3301, 0]
click at [36, 321] on button "Modifica" at bounding box center [34, 317] width 49 height 14
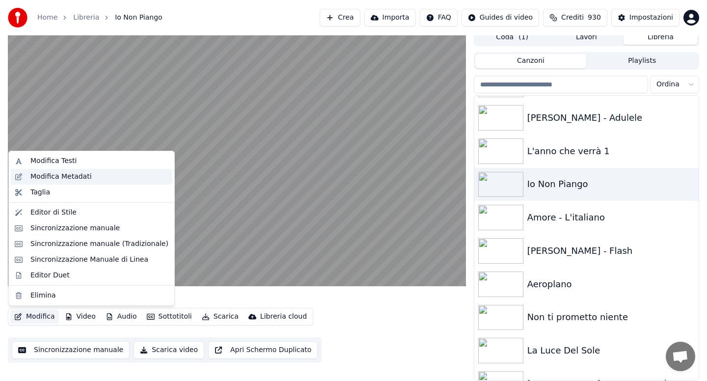
click at [57, 177] on div "Modifica Metadati" at bounding box center [60, 177] width 61 height 10
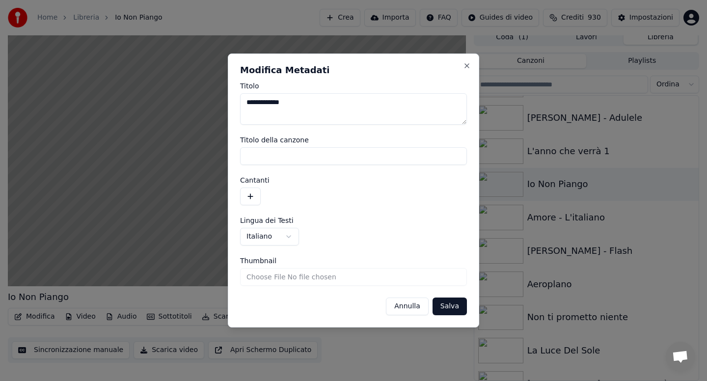
click at [317, 101] on textarea "**********" at bounding box center [353, 108] width 227 height 31
type textarea "**********"
click at [439, 300] on button "Salva" at bounding box center [450, 307] width 34 height 18
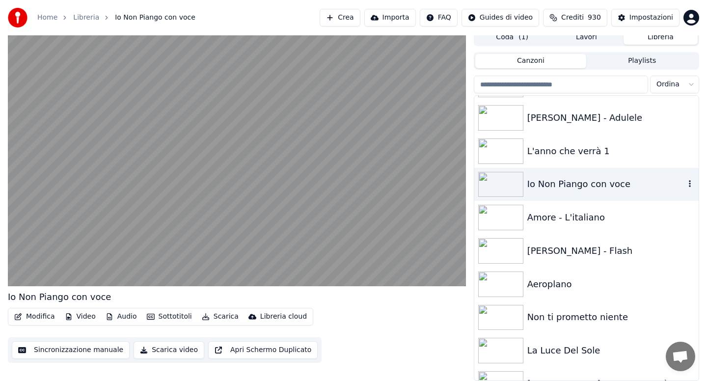
click at [559, 196] on div "Io Non Piango con voce" at bounding box center [587, 184] width 225 height 33
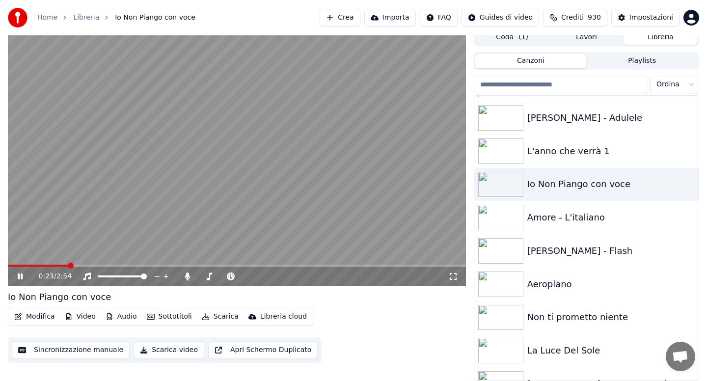
click at [213, 318] on button "Scarica" at bounding box center [220, 317] width 45 height 14
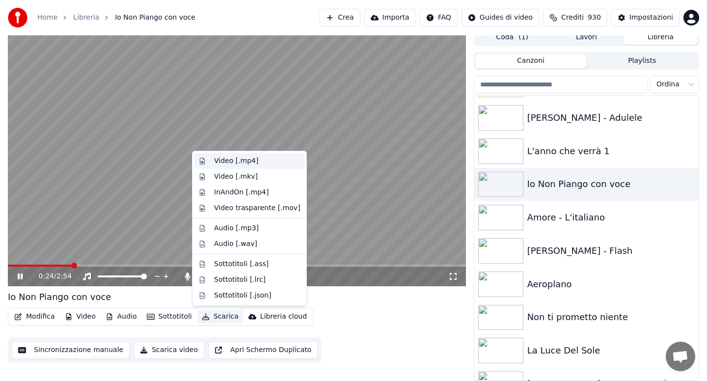
click at [232, 163] on div "Video [.mp4]" at bounding box center [236, 161] width 44 height 10
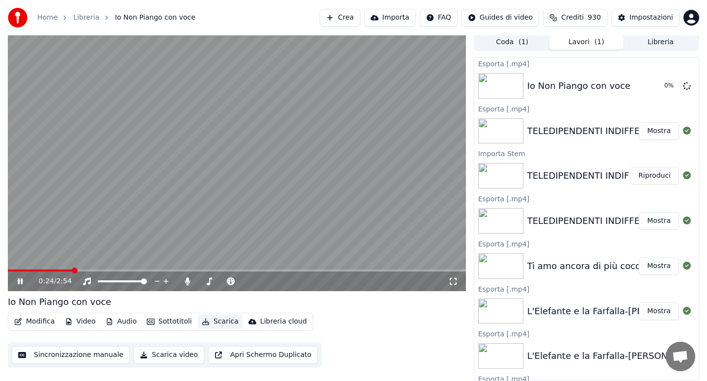
scroll to position [2, 0]
click at [650, 43] on div "Impostazioni Impostazioni" at bounding box center [647, 38] width 49 height 14
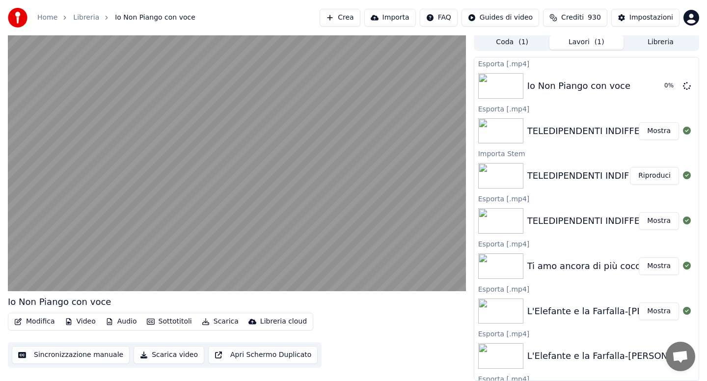
click at [650, 43] on button "Libreria" at bounding box center [661, 42] width 74 height 14
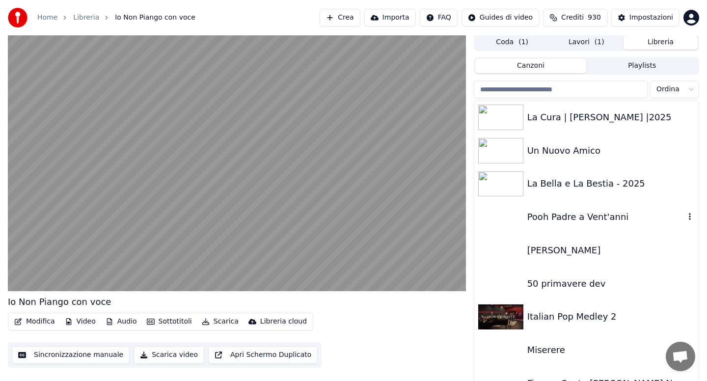
scroll to position [7, 0]
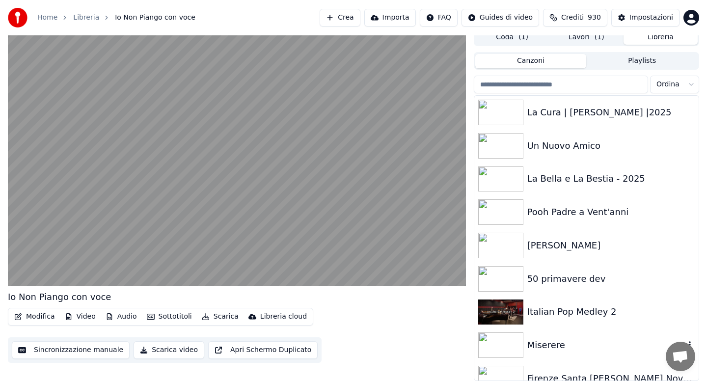
click at [557, 337] on div "Miserere" at bounding box center [587, 345] width 225 height 33
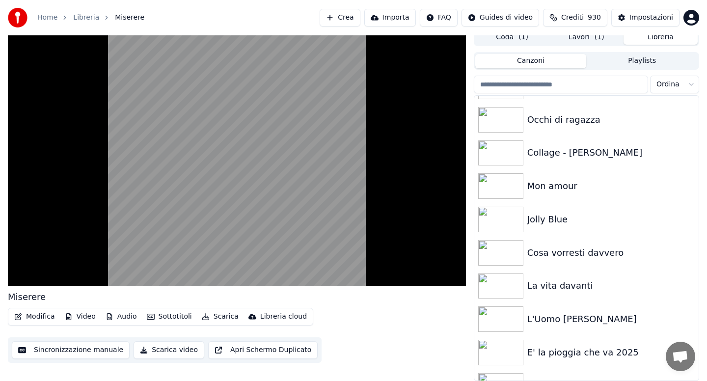
scroll to position [2004, 0]
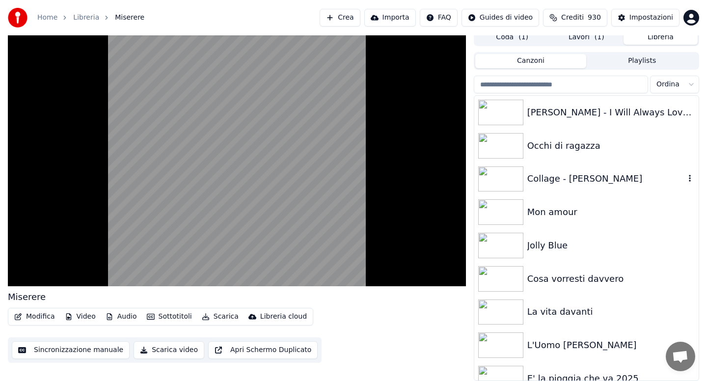
click at [551, 185] on div "Collage - [PERSON_NAME]" at bounding box center [607, 179] width 158 height 14
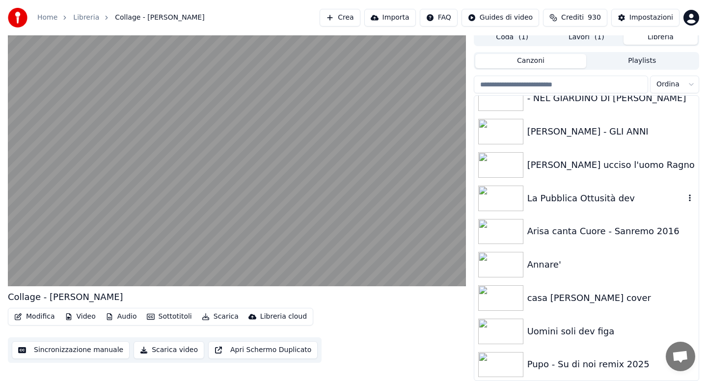
scroll to position [3675, 0]
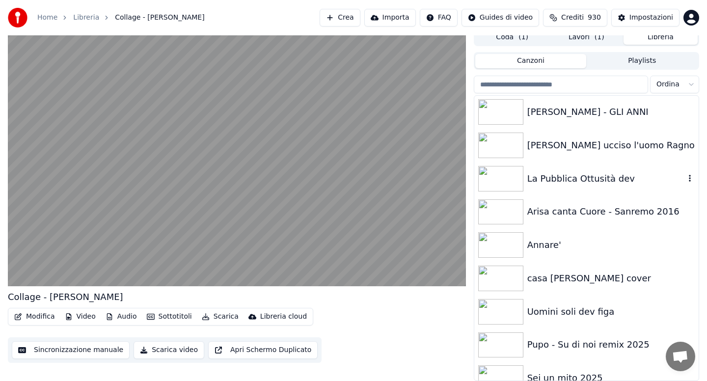
click at [551, 185] on div "La Pubblica Ottusità dev" at bounding box center [607, 179] width 158 height 14
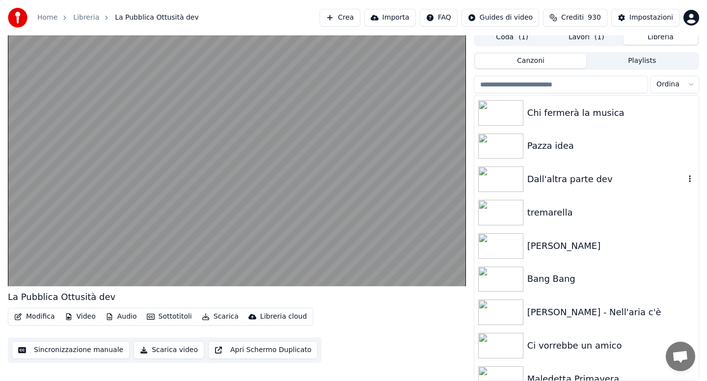
scroll to position [8449, 0]
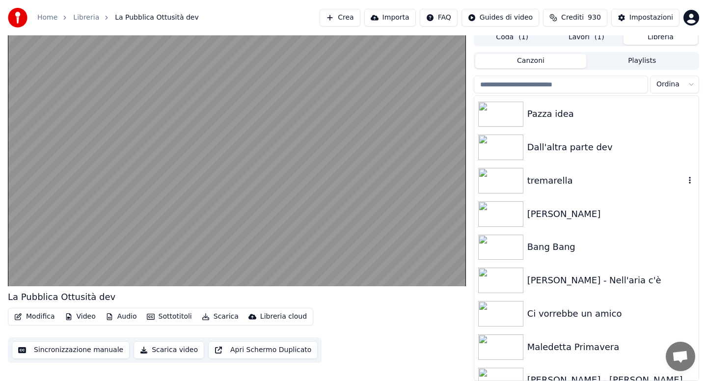
click at [551, 185] on div "tremarella" at bounding box center [607, 181] width 158 height 14
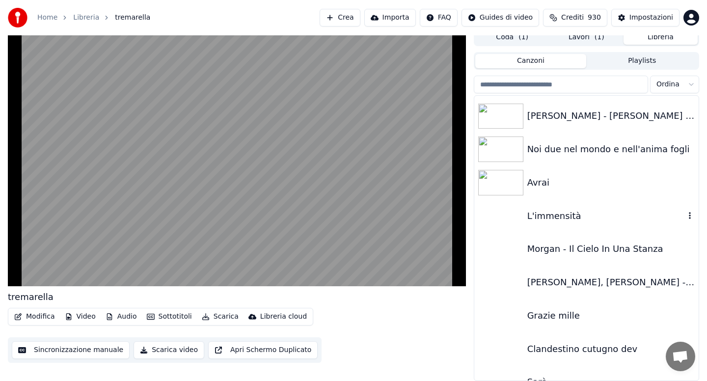
scroll to position [8764, 0]
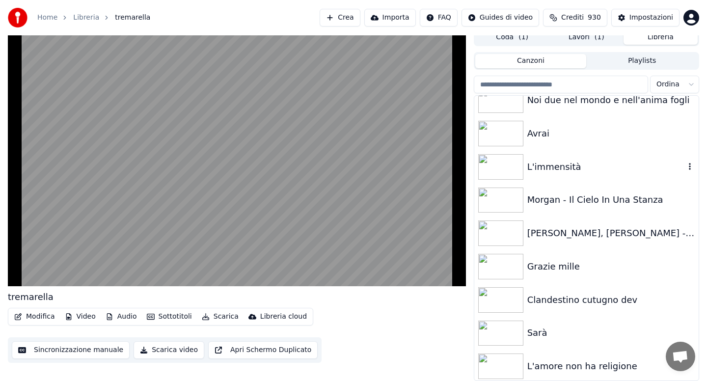
click at [551, 174] on div "L'immensità" at bounding box center [607, 167] width 158 height 14
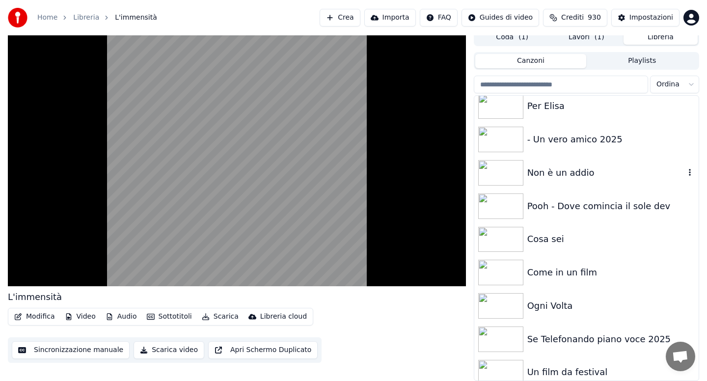
scroll to position [9294, 0]
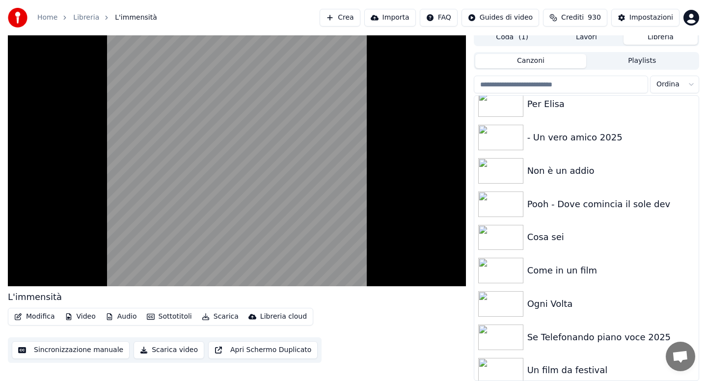
click at [581, 40] on button "Lavori" at bounding box center [587, 37] width 74 height 14
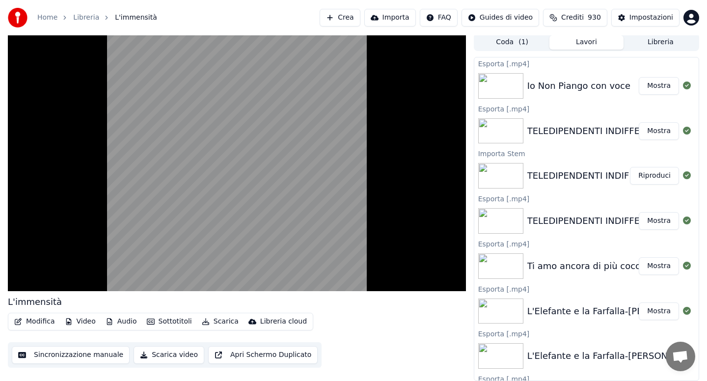
scroll to position [2, 0]
click at [650, 41] on button "Libreria" at bounding box center [661, 42] width 74 height 14
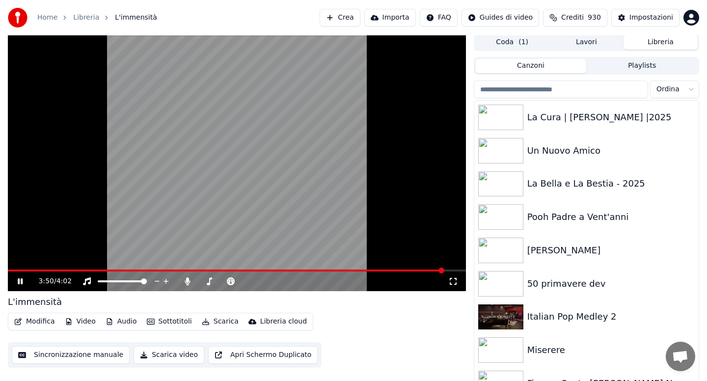
click at [20, 281] on icon at bounding box center [27, 282] width 23 height 8
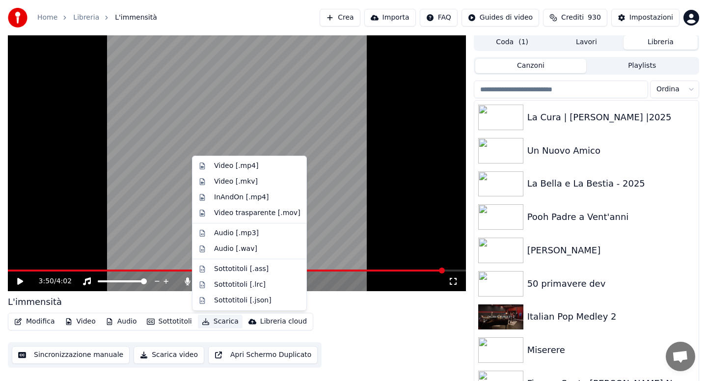
click at [220, 322] on button "Scarica" at bounding box center [220, 322] width 45 height 14
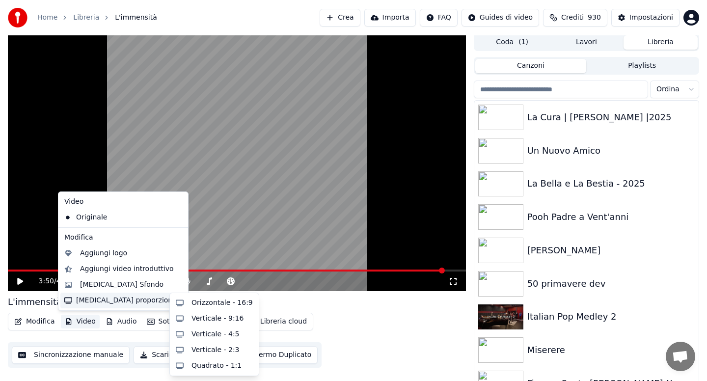
click at [197, 167] on video at bounding box center [237, 162] width 458 height 258
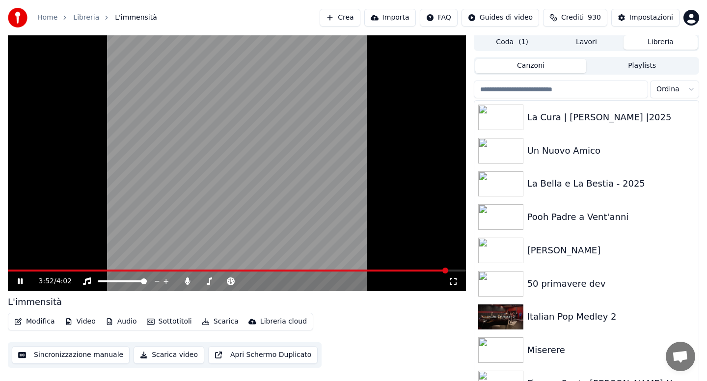
click at [23, 280] on icon at bounding box center [20, 282] width 5 height 6
click at [218, 321] on button "Scarica" at bounding box center [220, 322] width 45 height 14
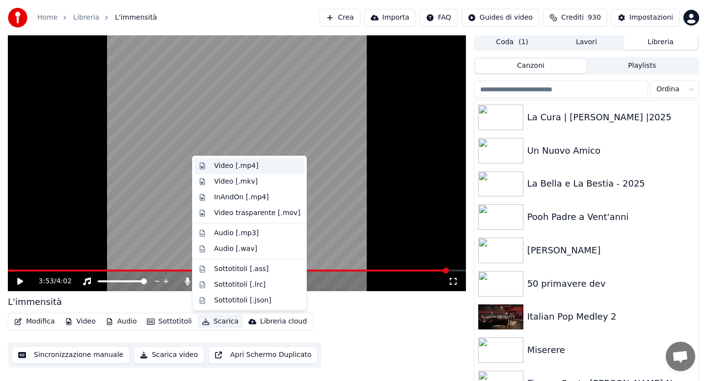
click at [230, 167] on div "Video [.mp4]" at bounding box center [236, 166] width 44 height 10
